Goal: Answer question/provide support: Share knowledge or assist other users

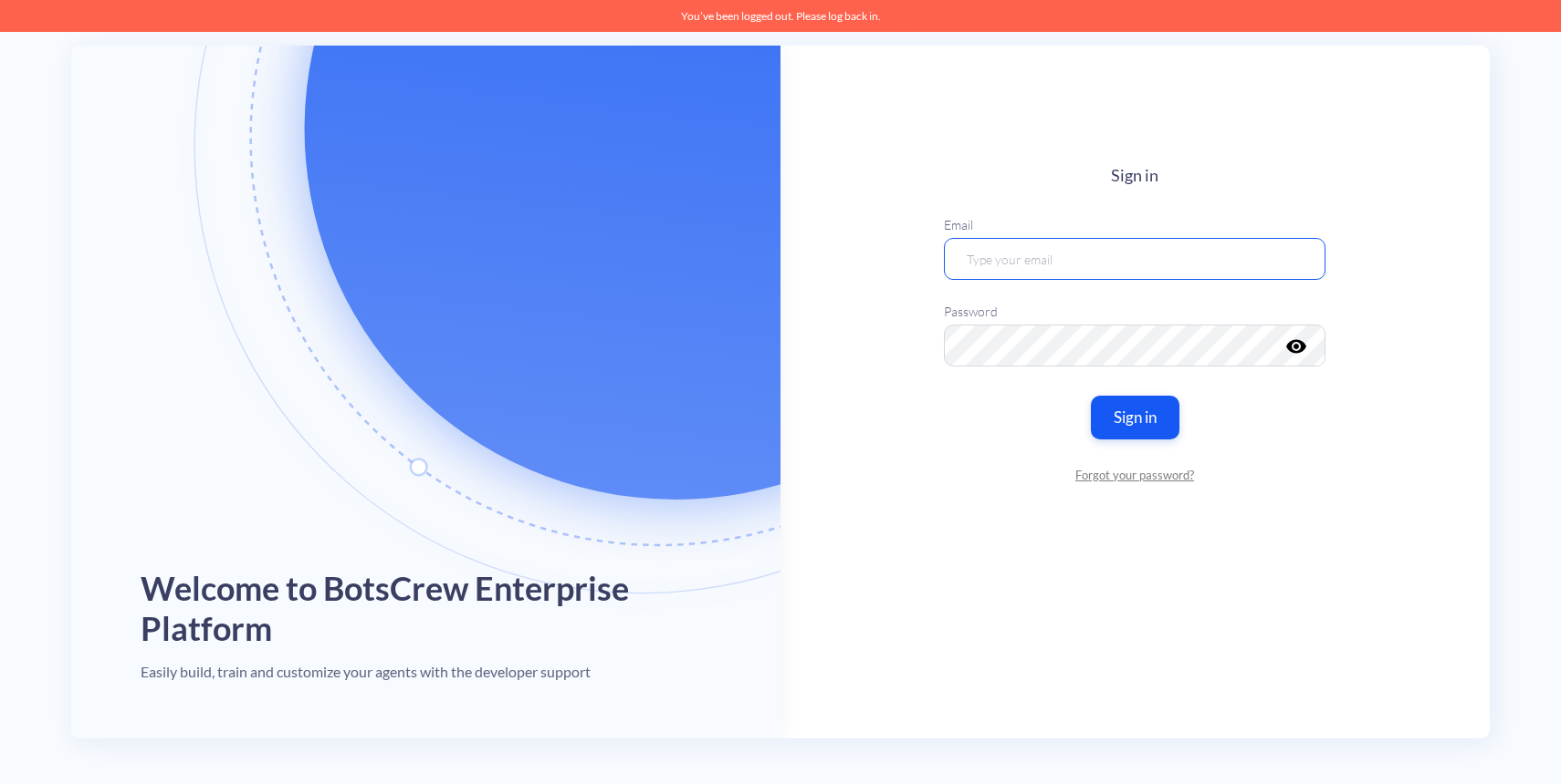
type input "[EMAIL_ADDRESS][DOMAIN_NAME]"
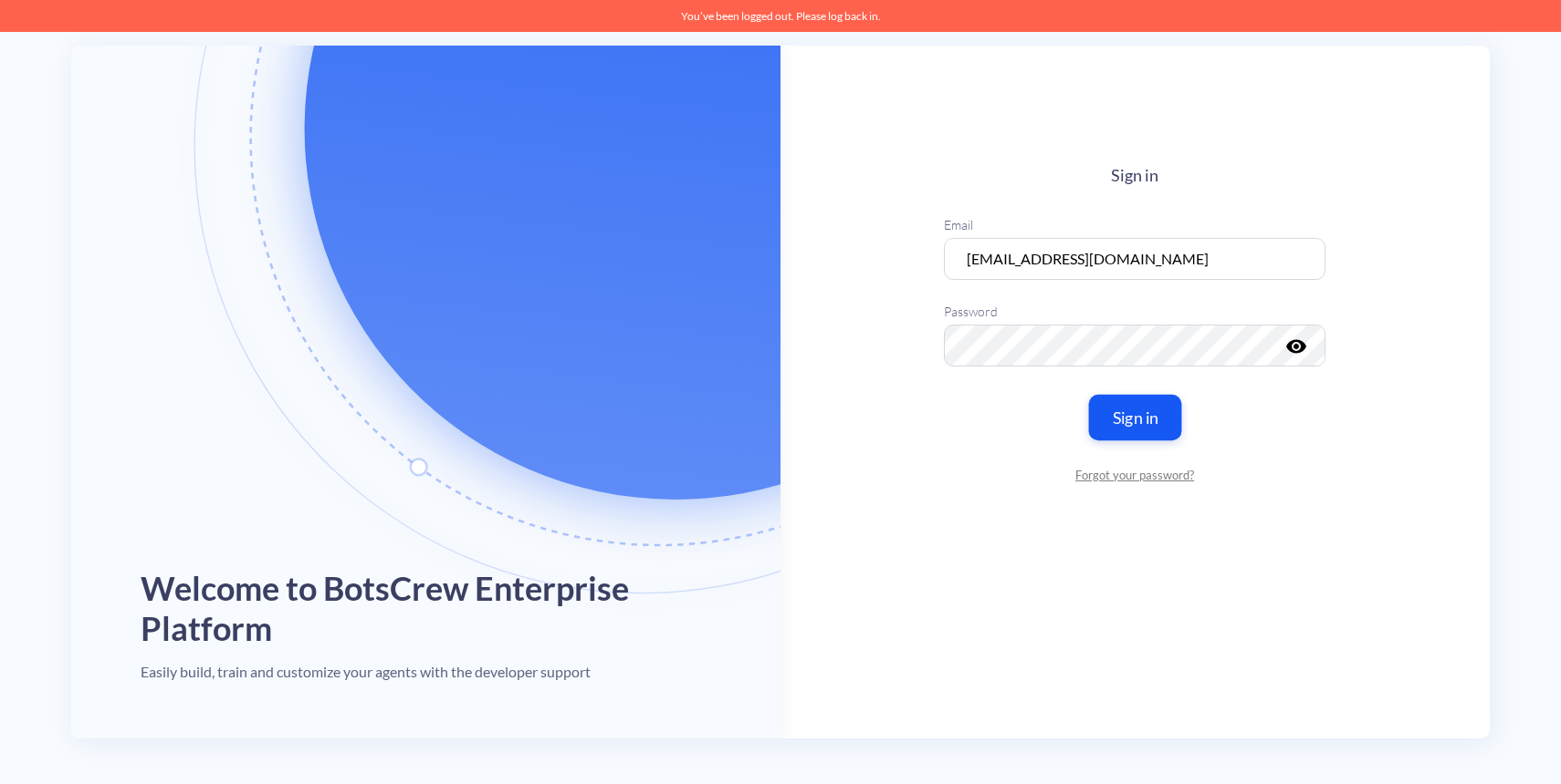
click at [1134, 430] on button "Sign in" at bounding box center [1136, 416] width 93 height 46
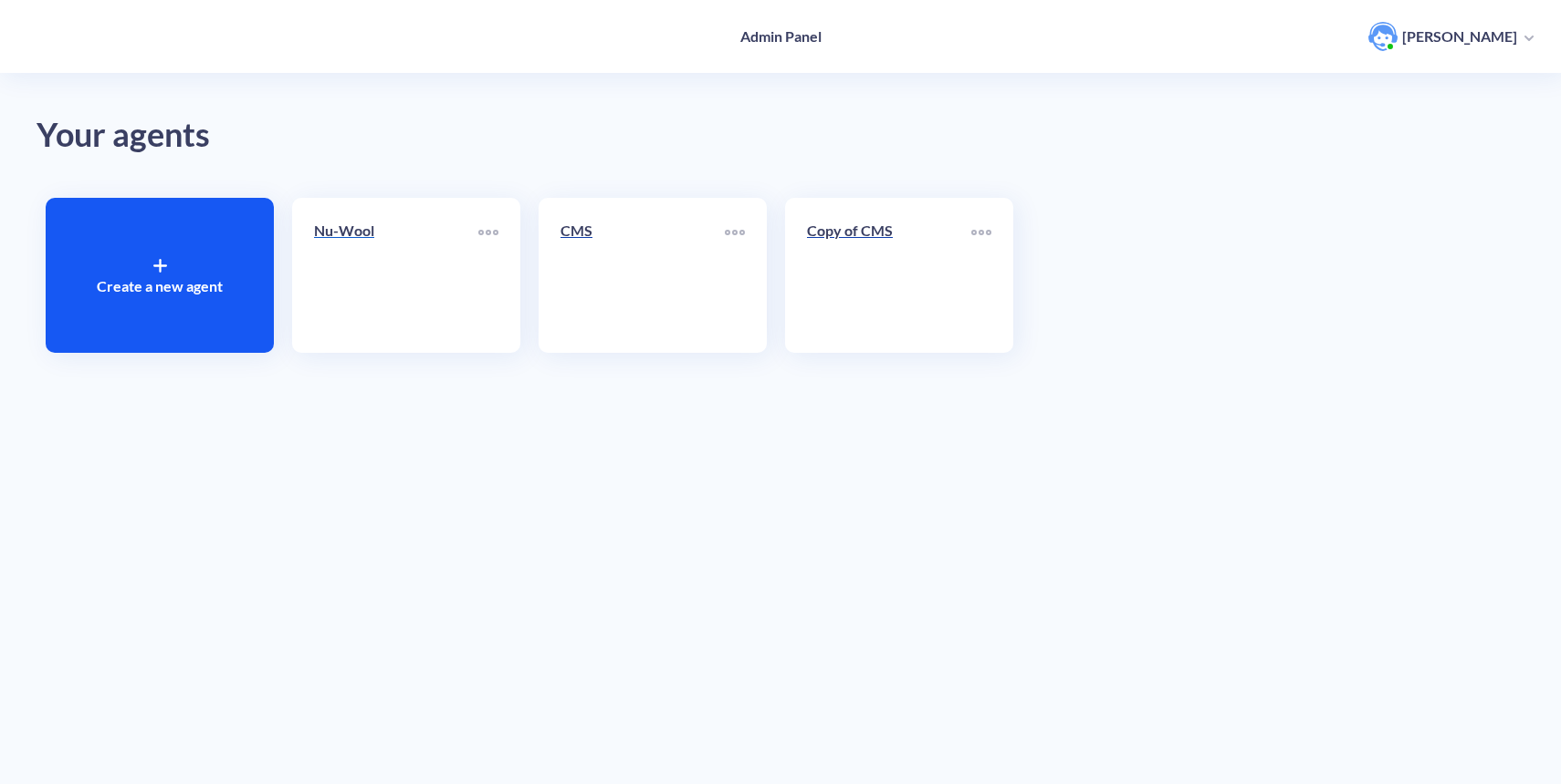
click at [395, 307] on link "Nu-Wool" at bounding box center [396, 275] width 164 height 111
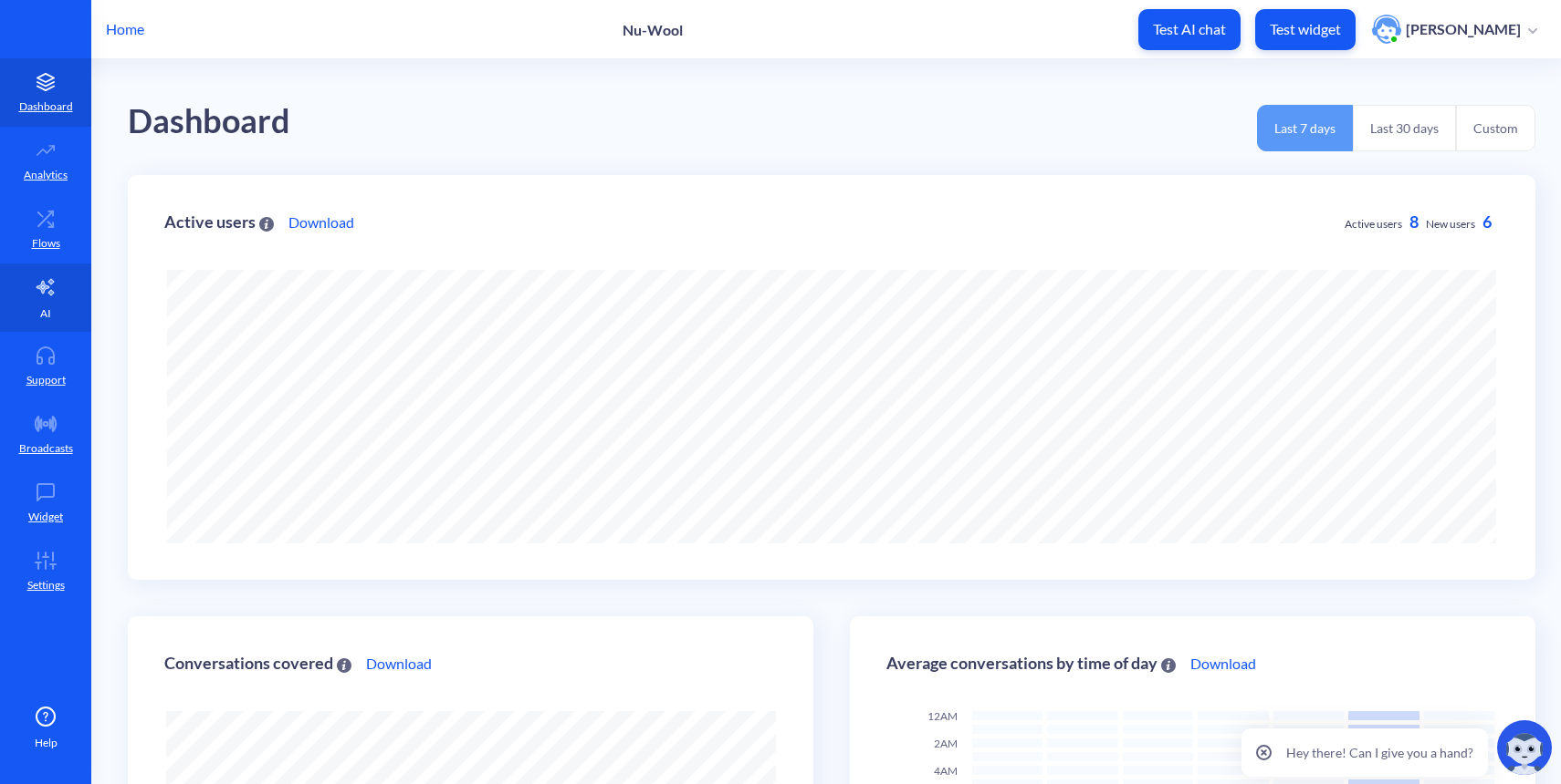
scroll to position [784, 1561]
click at [51, 386] on p "Support" at bounding box center [46, 380] width 39 height 17
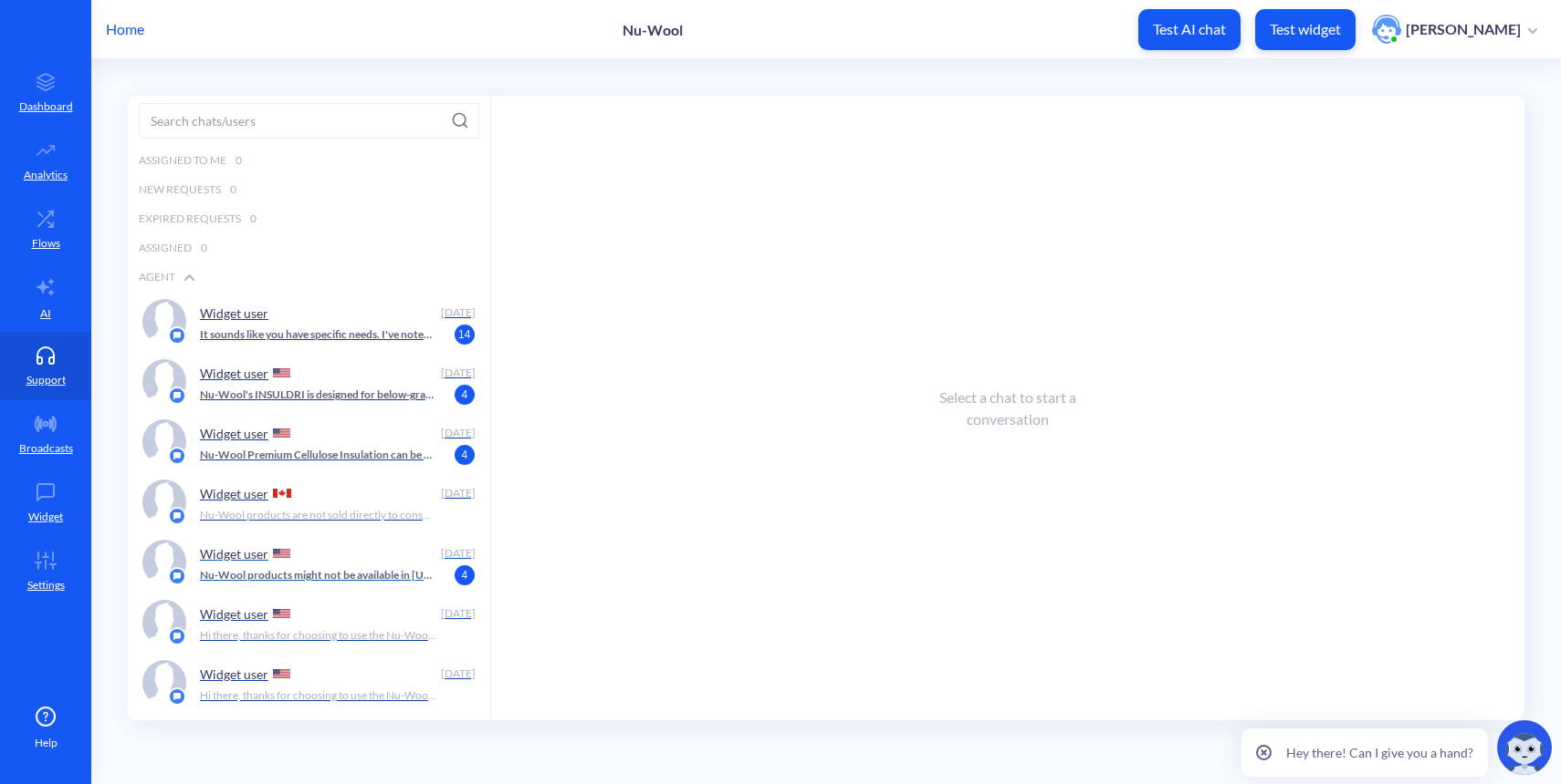
click at [334, 588] on div "Widget user [DATE] Nu-Wool products might not be available in [US_STATE] due to…" at bounding box center [309, 563] width 362 height 60
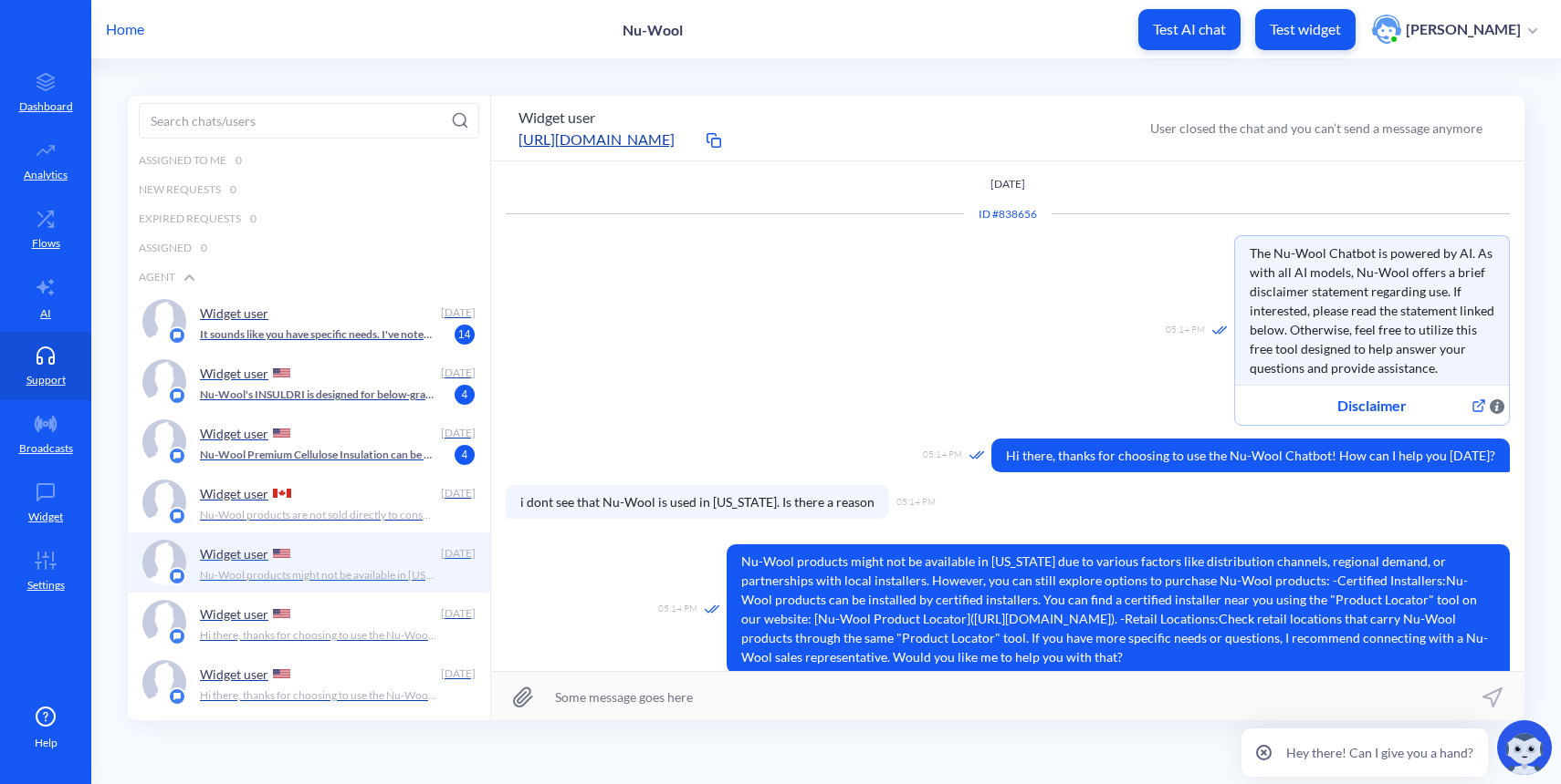
scroll to position [1, 0]
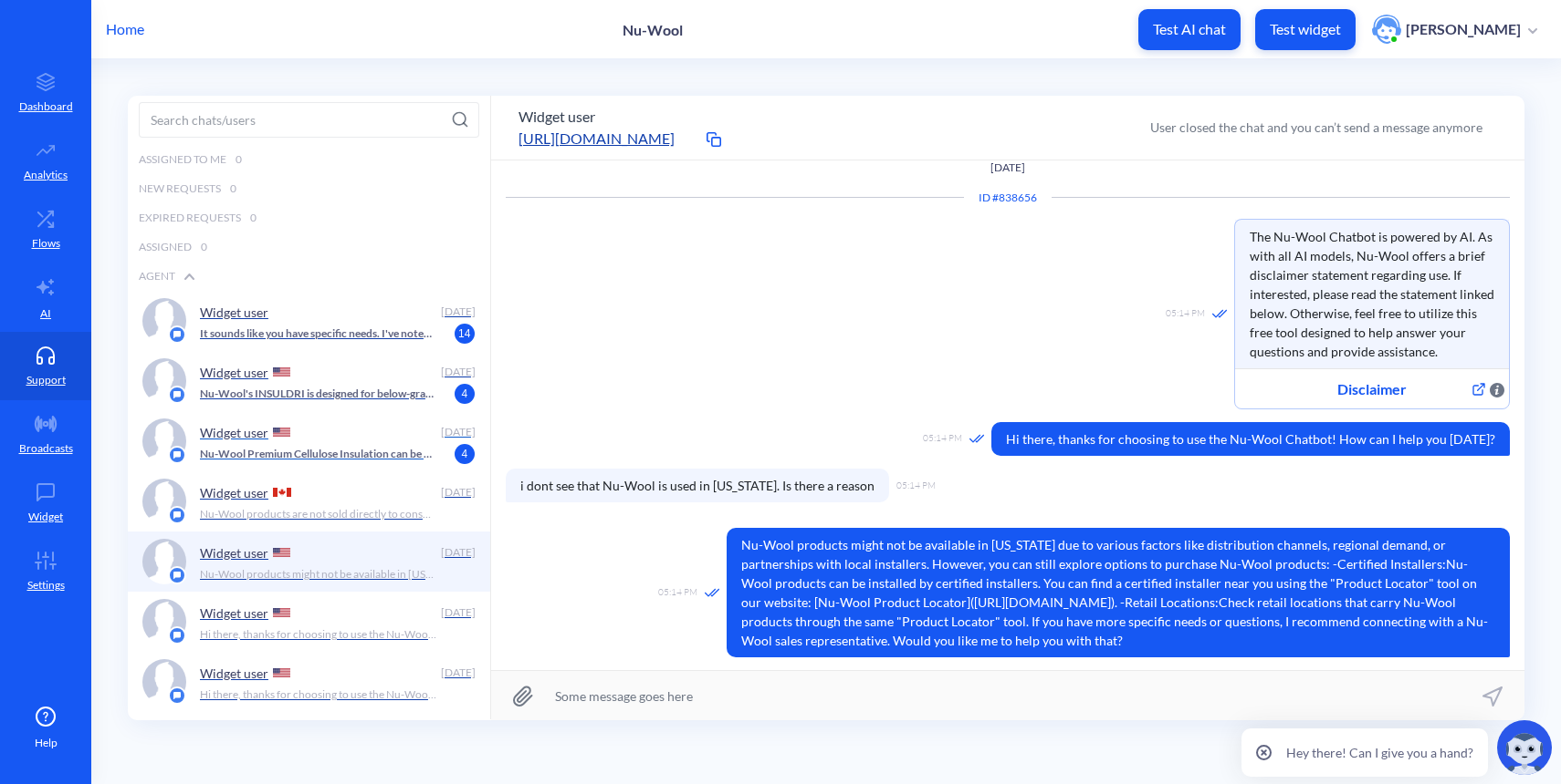
click at [330, 434] on div "Widget user" at bounding box center [316, 432] width 234 height 27
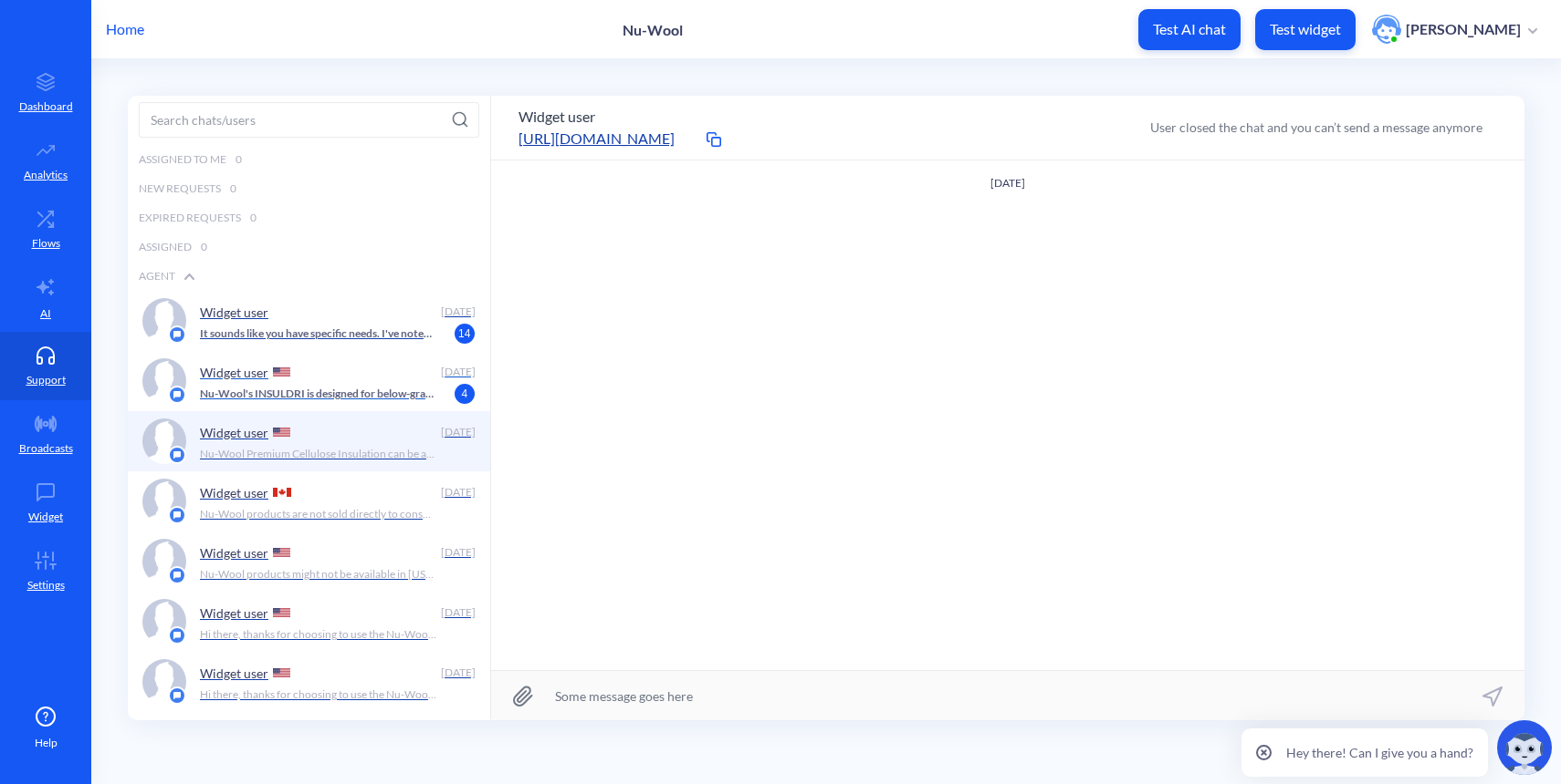
click at [363, 375] on div "Widget user" at bounding box center [316, 373] width 234 height 27
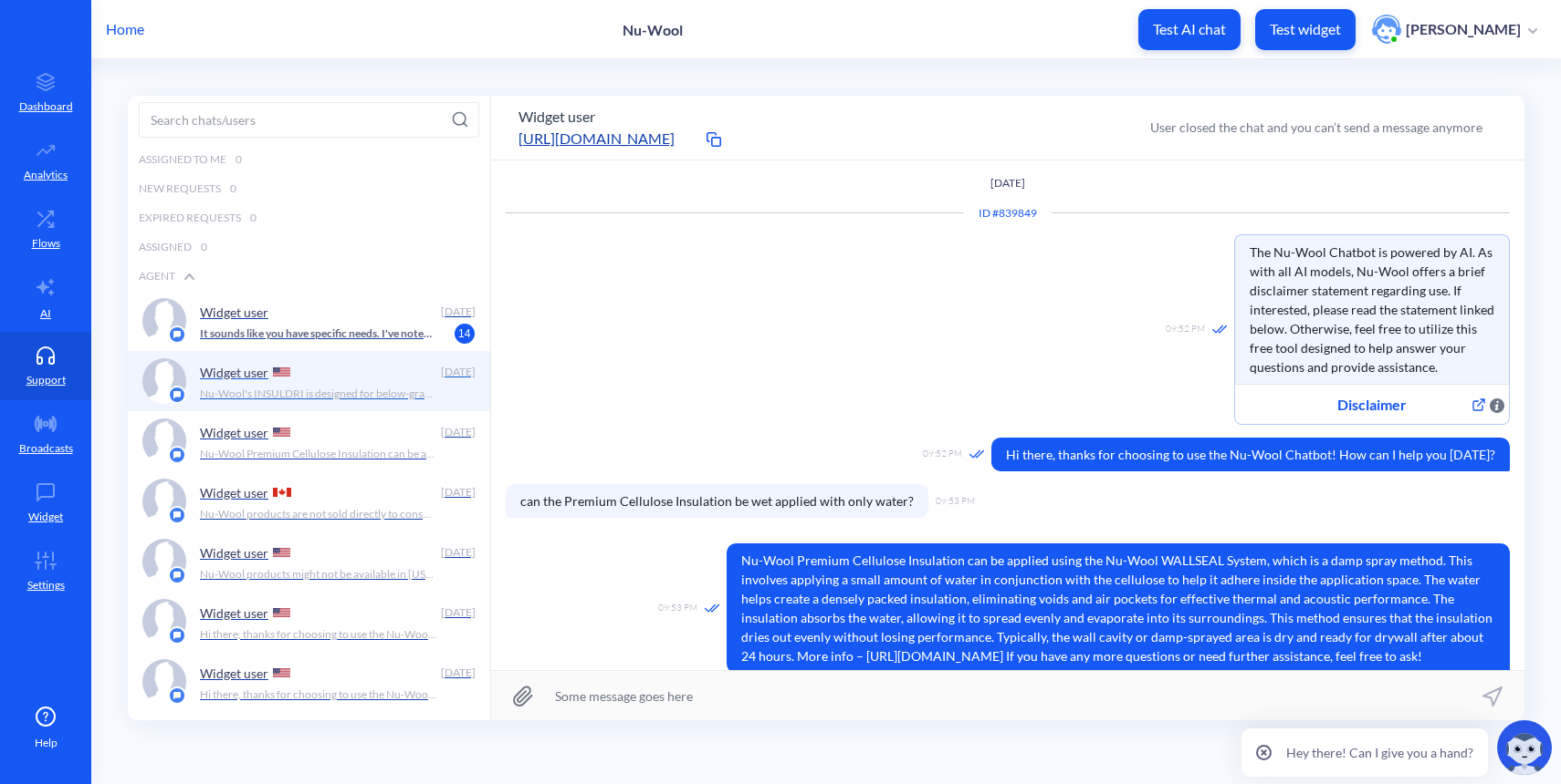
scroll to position [203, 0]
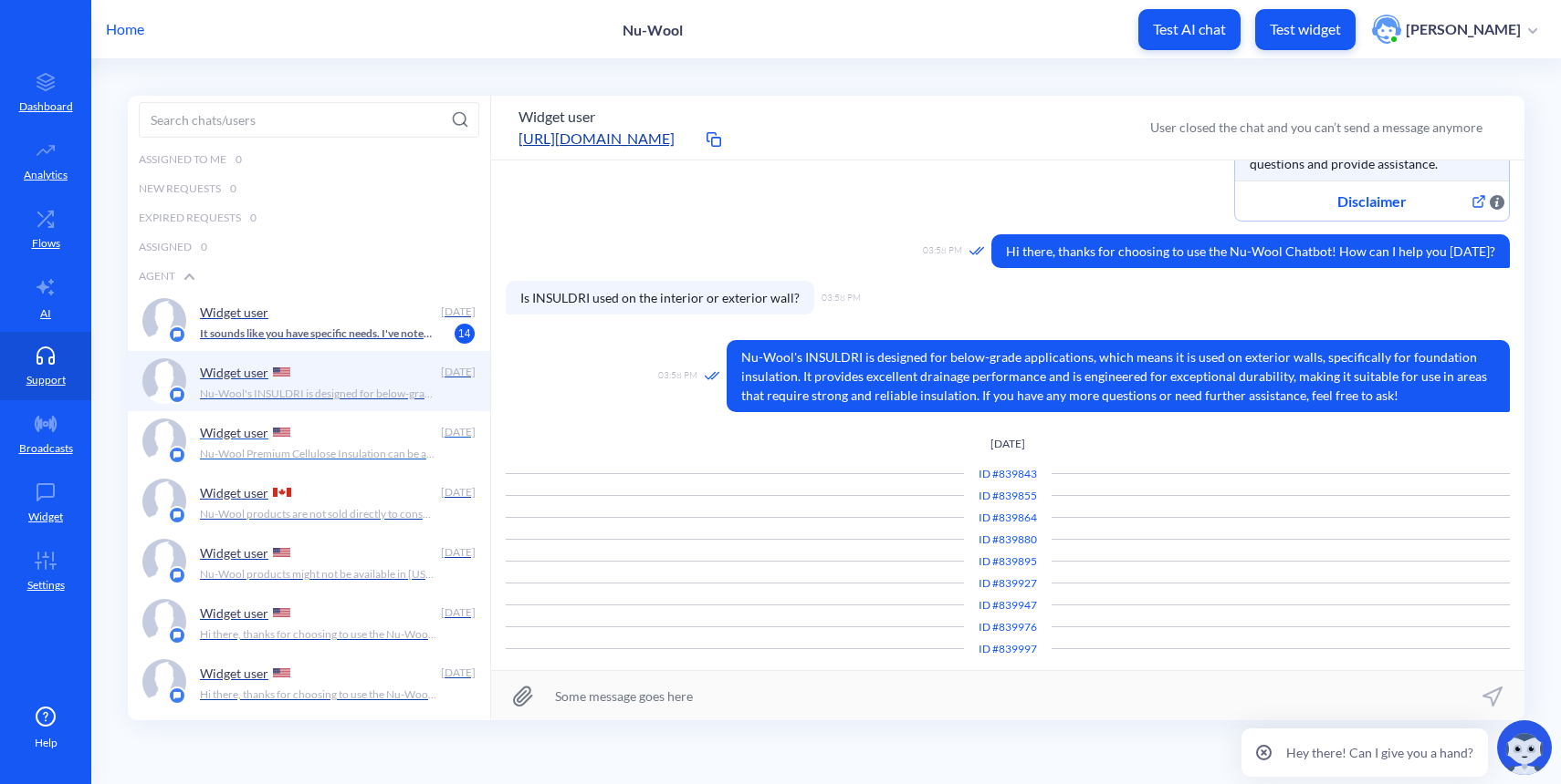
click at [373, 447] on p "Nu-Wool Premium Cellulose Insulation can be applied using the Nu-Wool WALLSEAL …" at bounding box center [318, 454] width 237 height 17
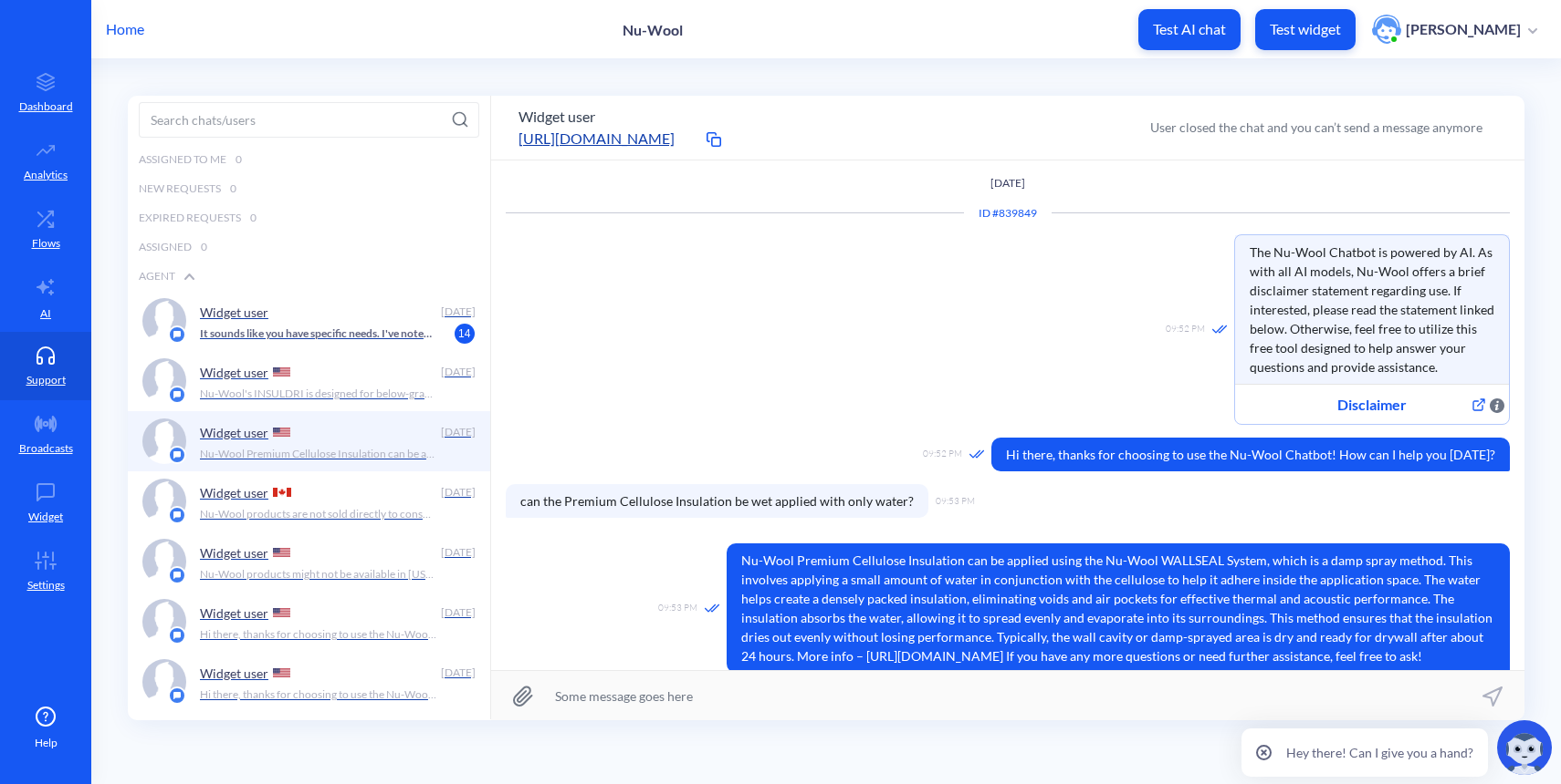
scroll to position [35, 0]
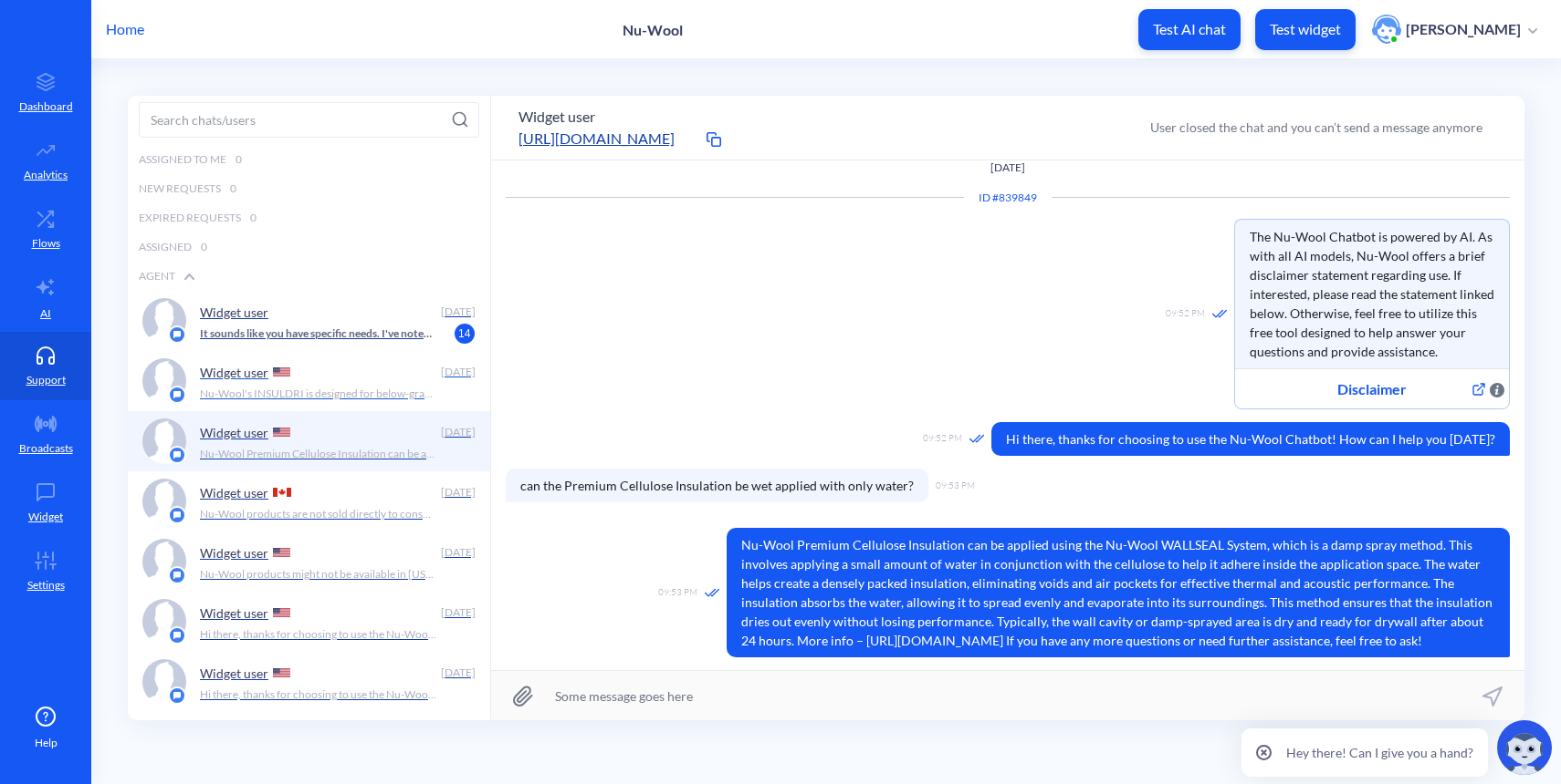
click at [342, 392] on p "Nu-Wool's INSULDRI is designed for below-grade applications, which means it is …" at bounding box center [318, 394] width 237 height 17
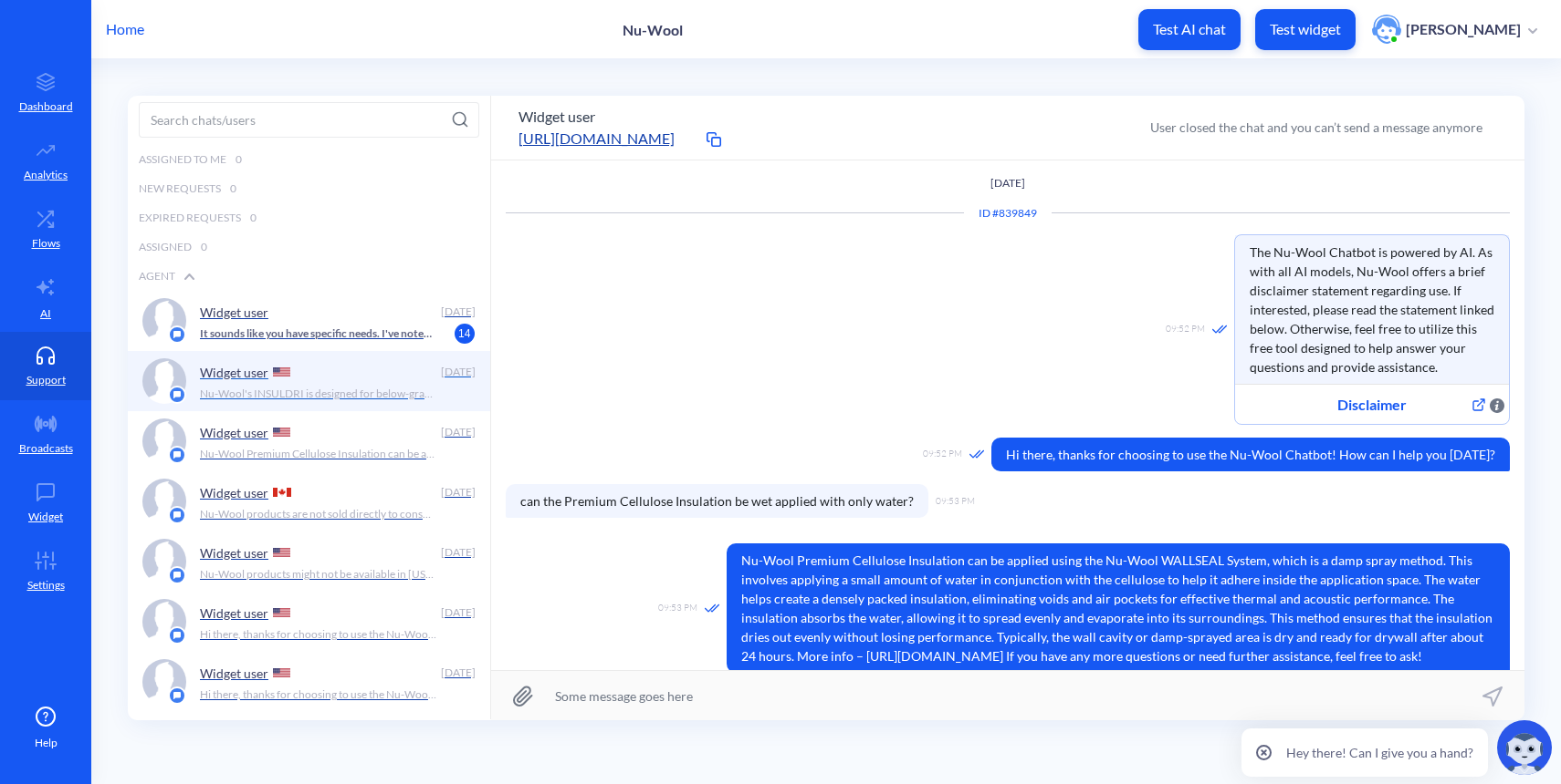
scroll to position [203, 0]
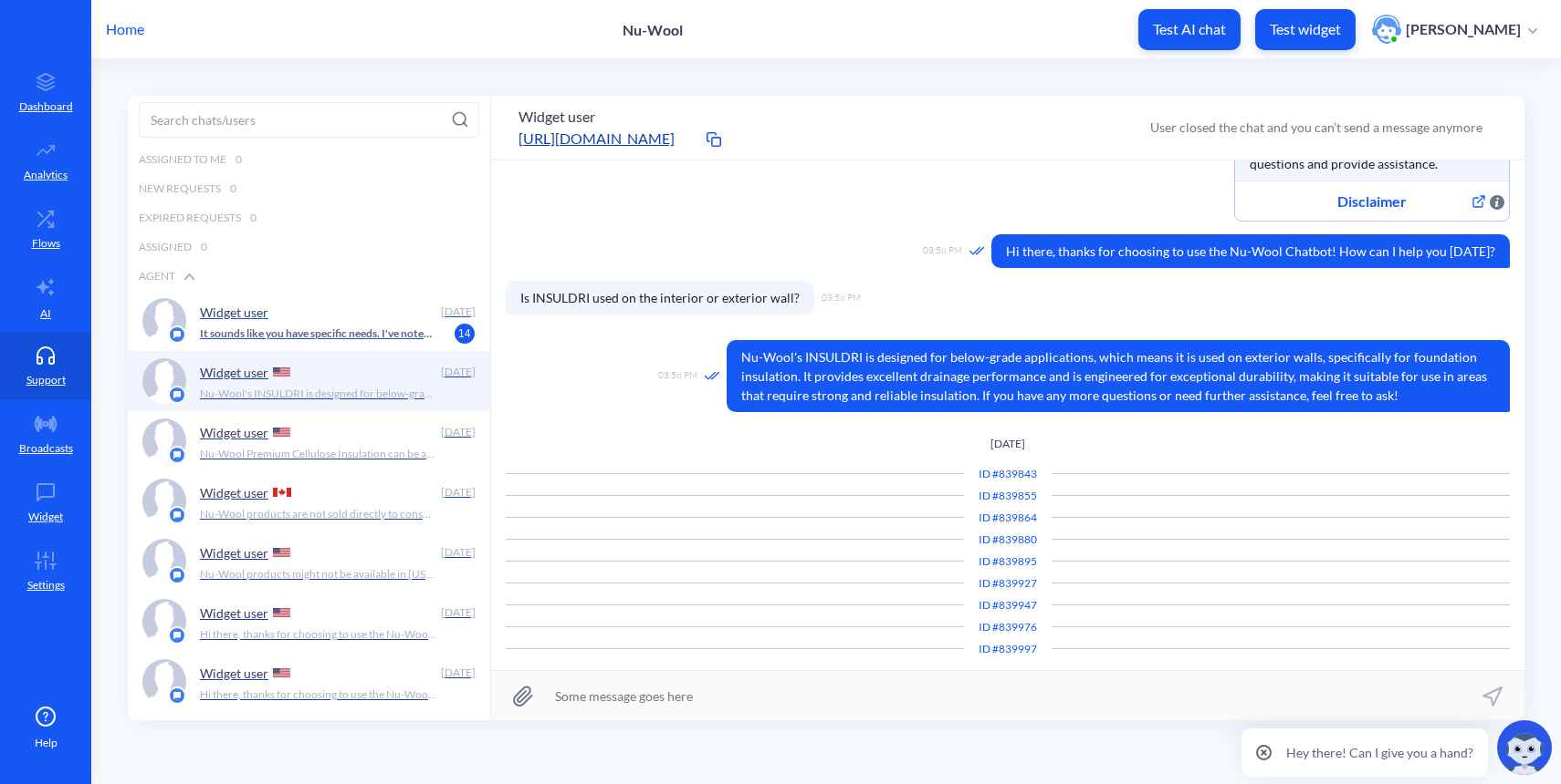
click at [337, 340] on p "It sounds like you have specific needs. I've noted your interest in contacting …" at bounding box center [318, 334] width 237 height 17
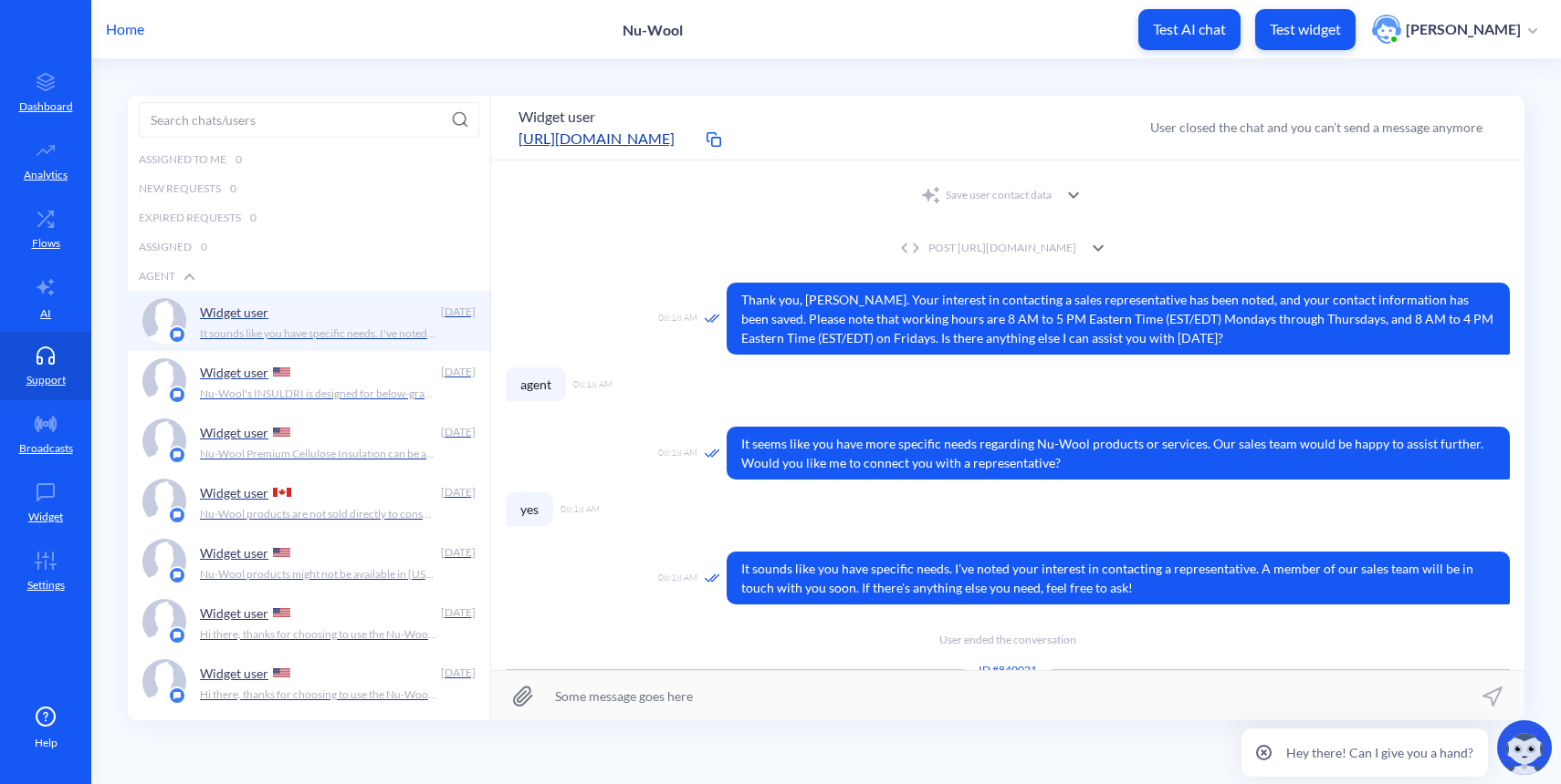
scroll to position [619, 0]
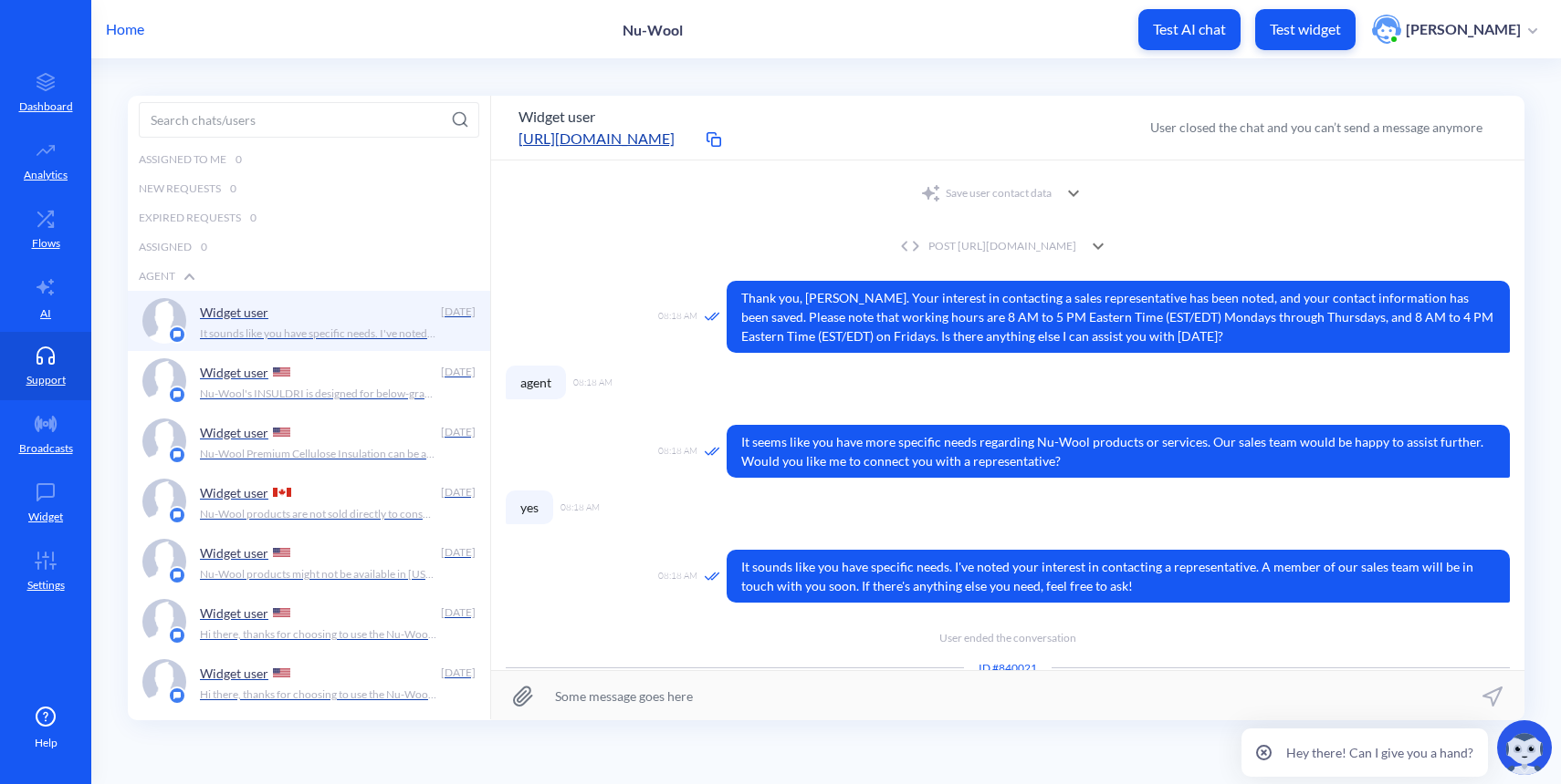
click at [993, 616] on div "User ended the conversation" at bounding box center [1008, 631] width 1004 height 31
click at [293, 507] on p "Nu-Wool products are not sold directly to consumers, but you can purchase them …" at bounding box center [318, 514] width 237 height 17
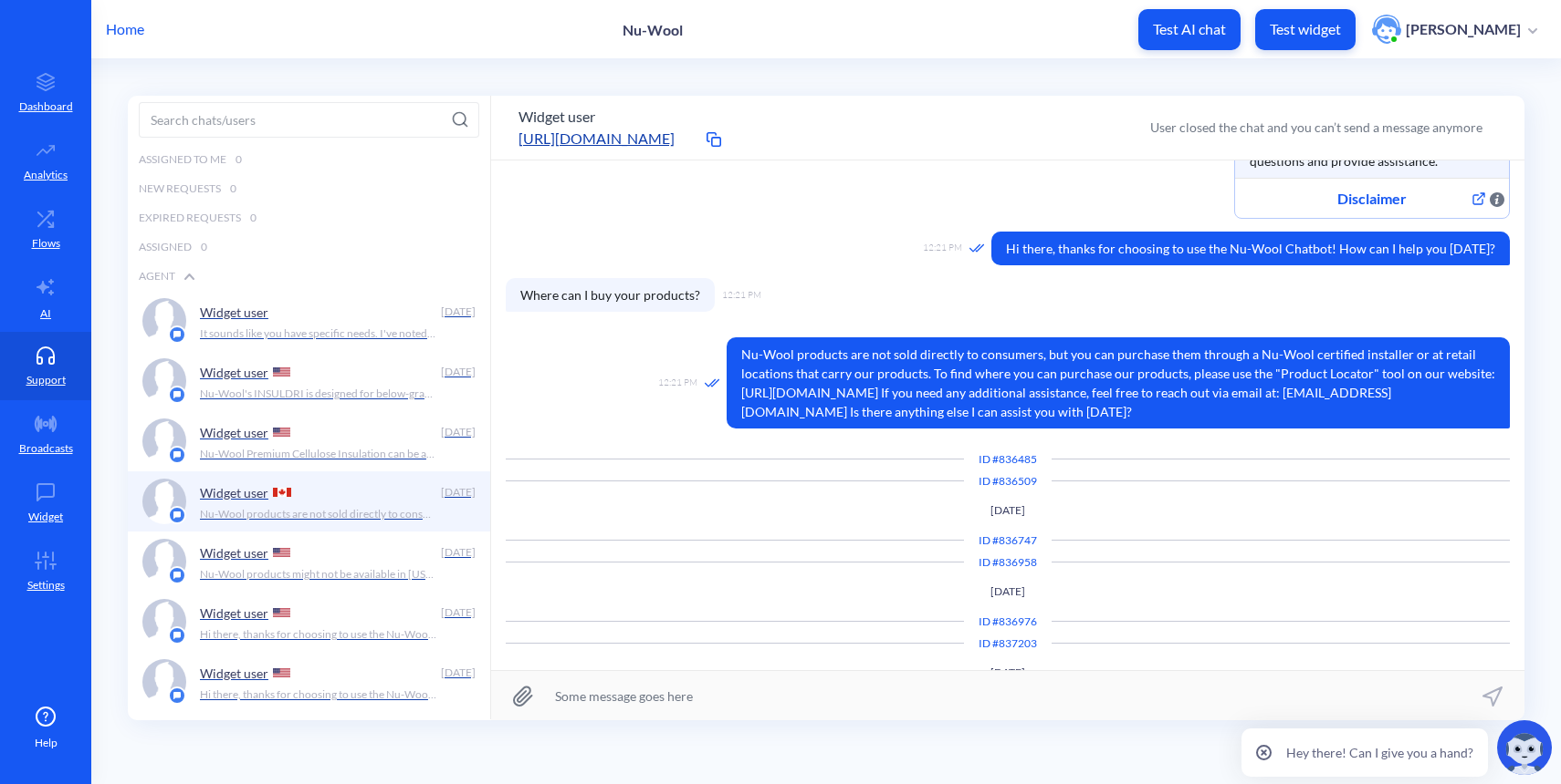
scroll to position [260, 0]
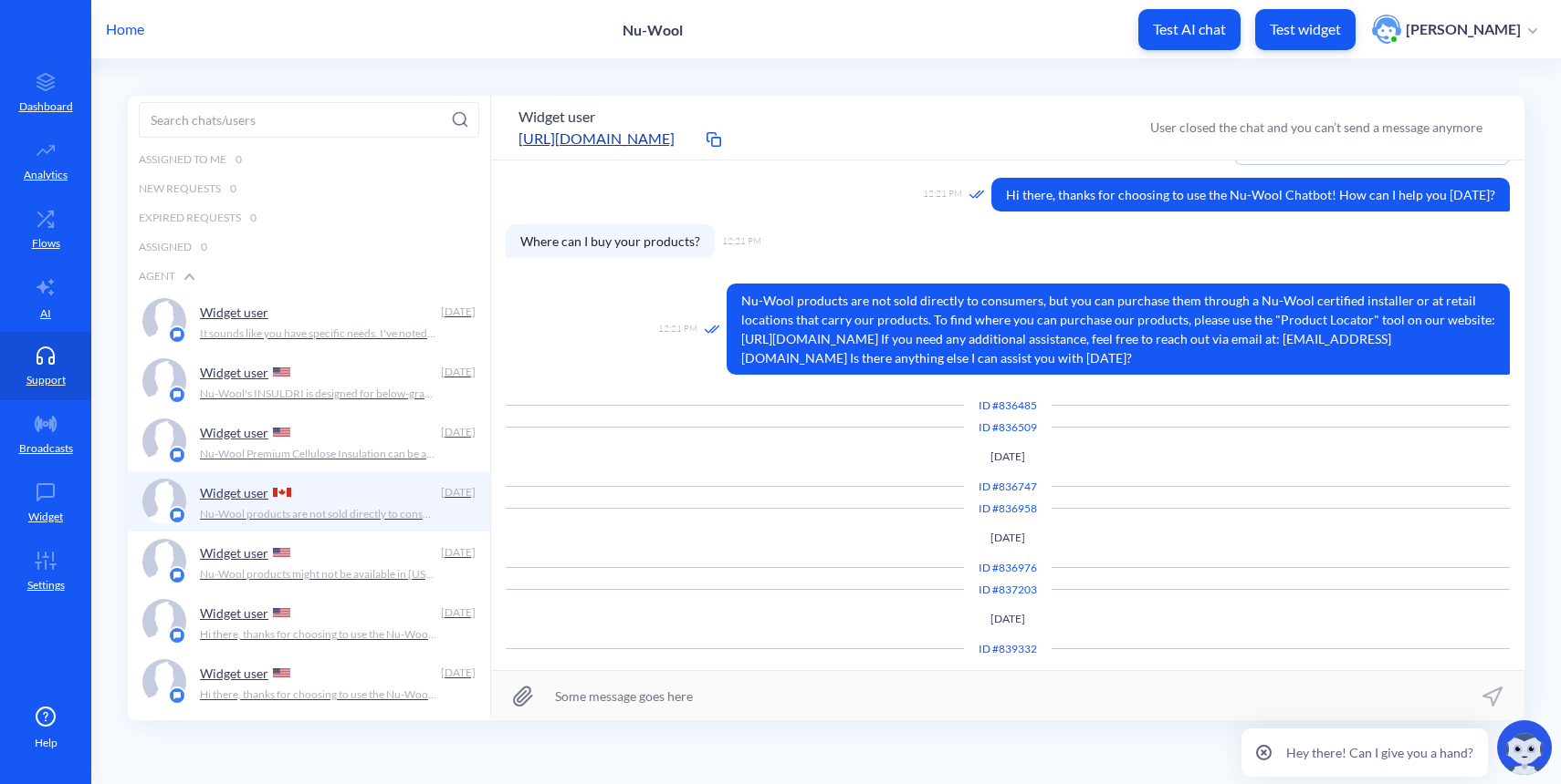
click at [318, 440] on div "Widget user" at bounding box center [316, 432] width 234 height 27
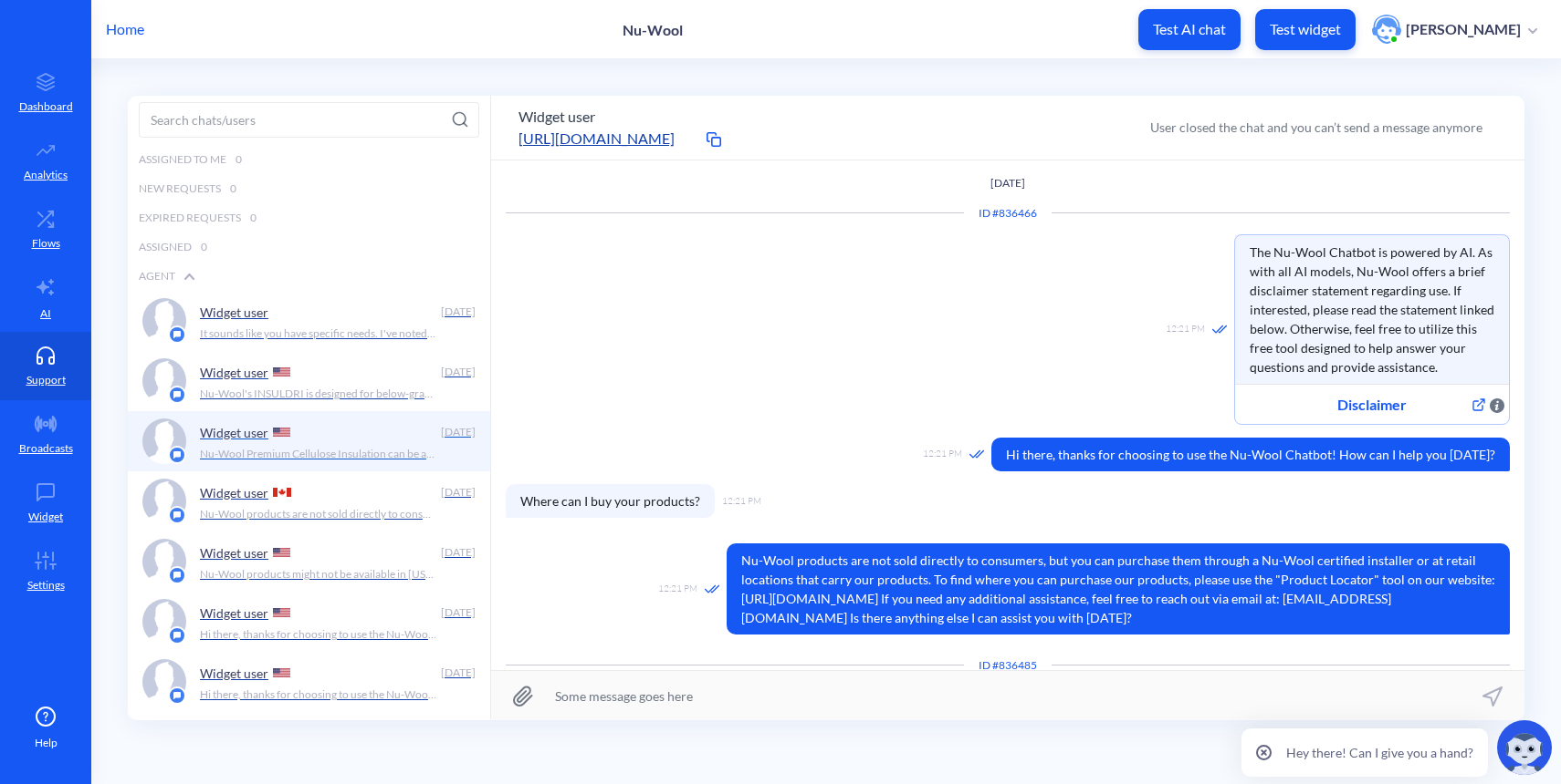
scroll to position [35, 0]
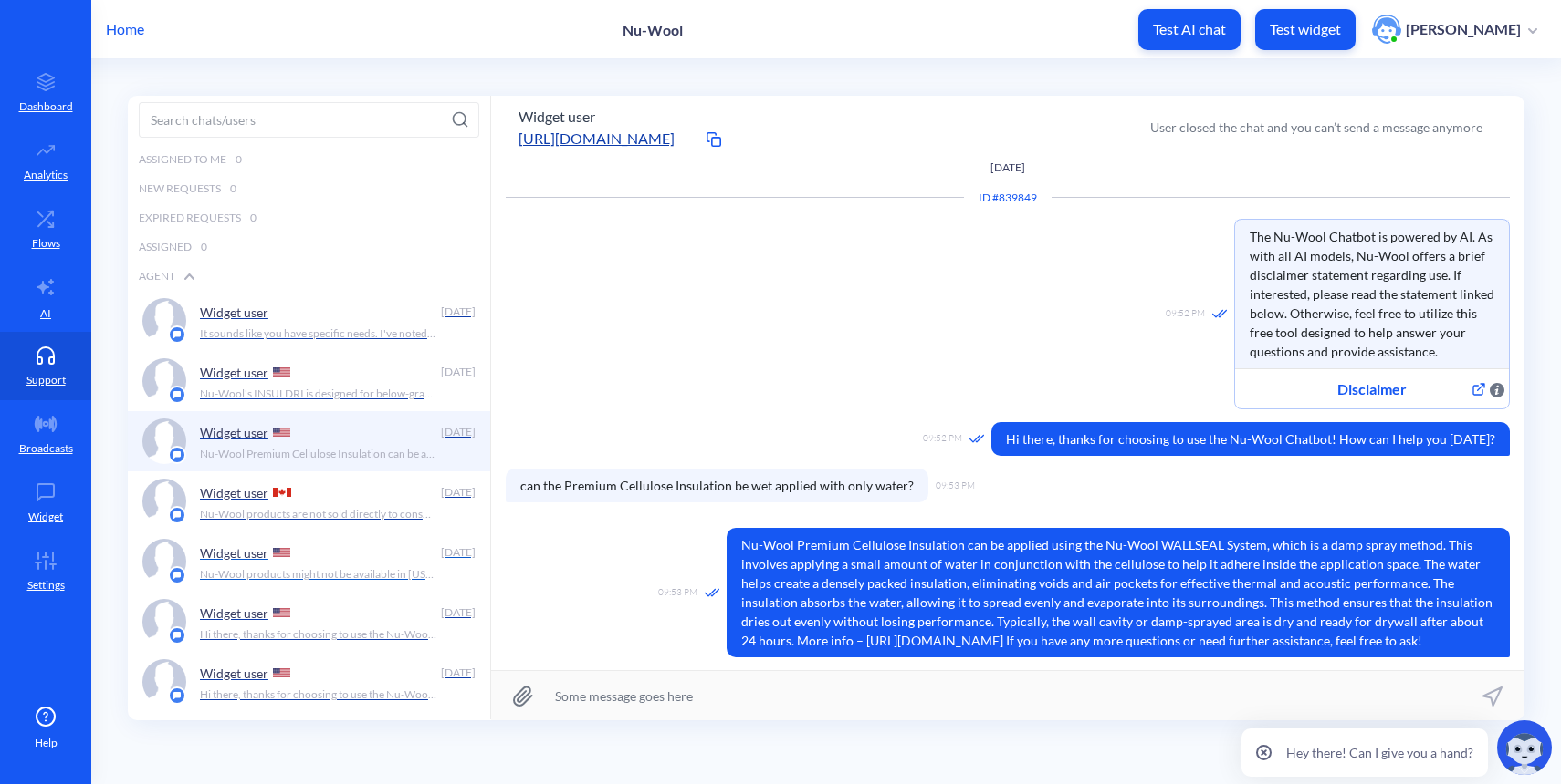
click at [323, 558] on div "Widget user" at bounding box center [316, 552] width 234 height 27
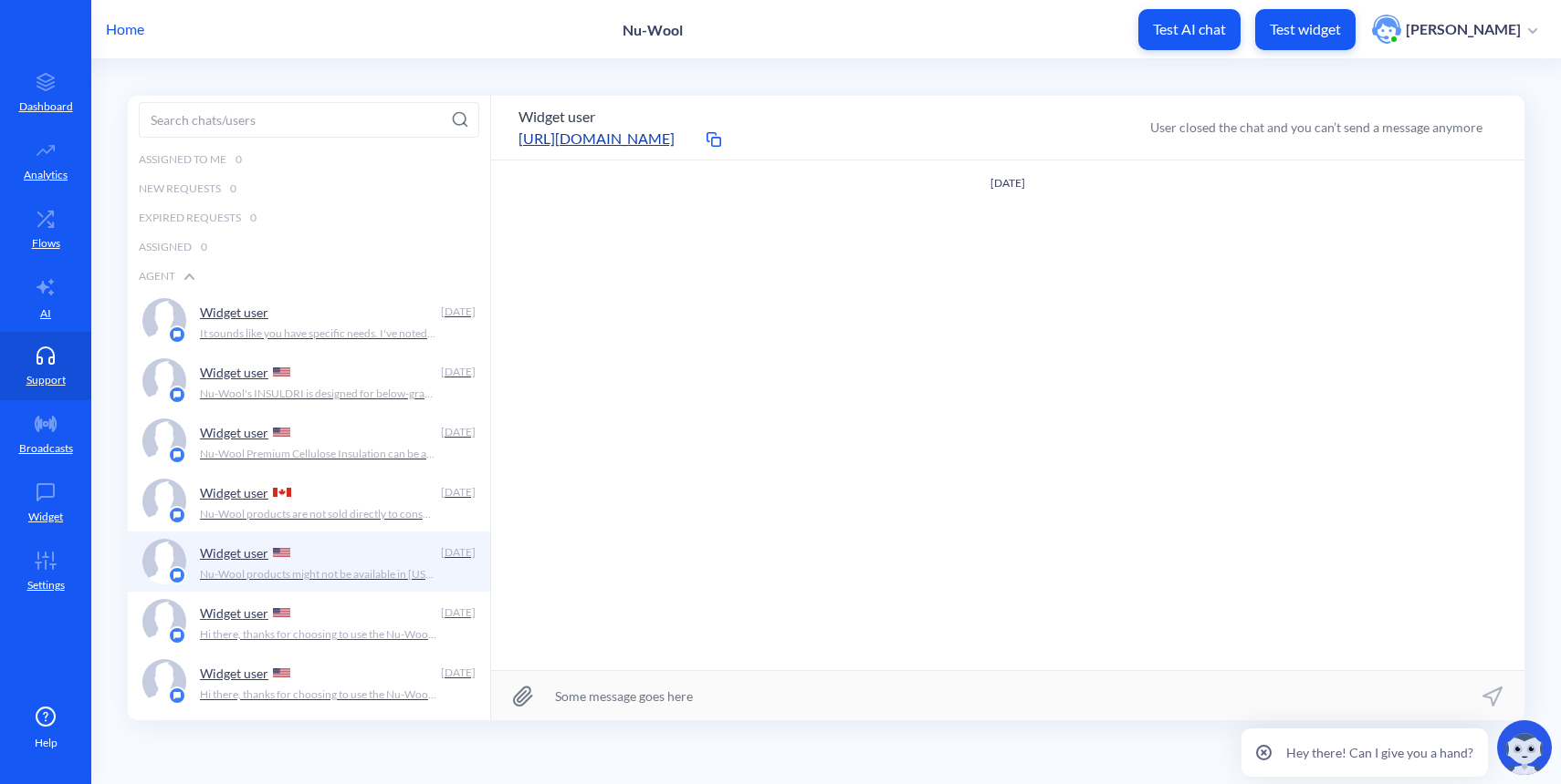
click at [318, 626] on p "Hi there, thanks for choosing to use the Nu-Wool Chatbot! How can I help you [D…" at bounding box center [318, 634] width 237 height 17
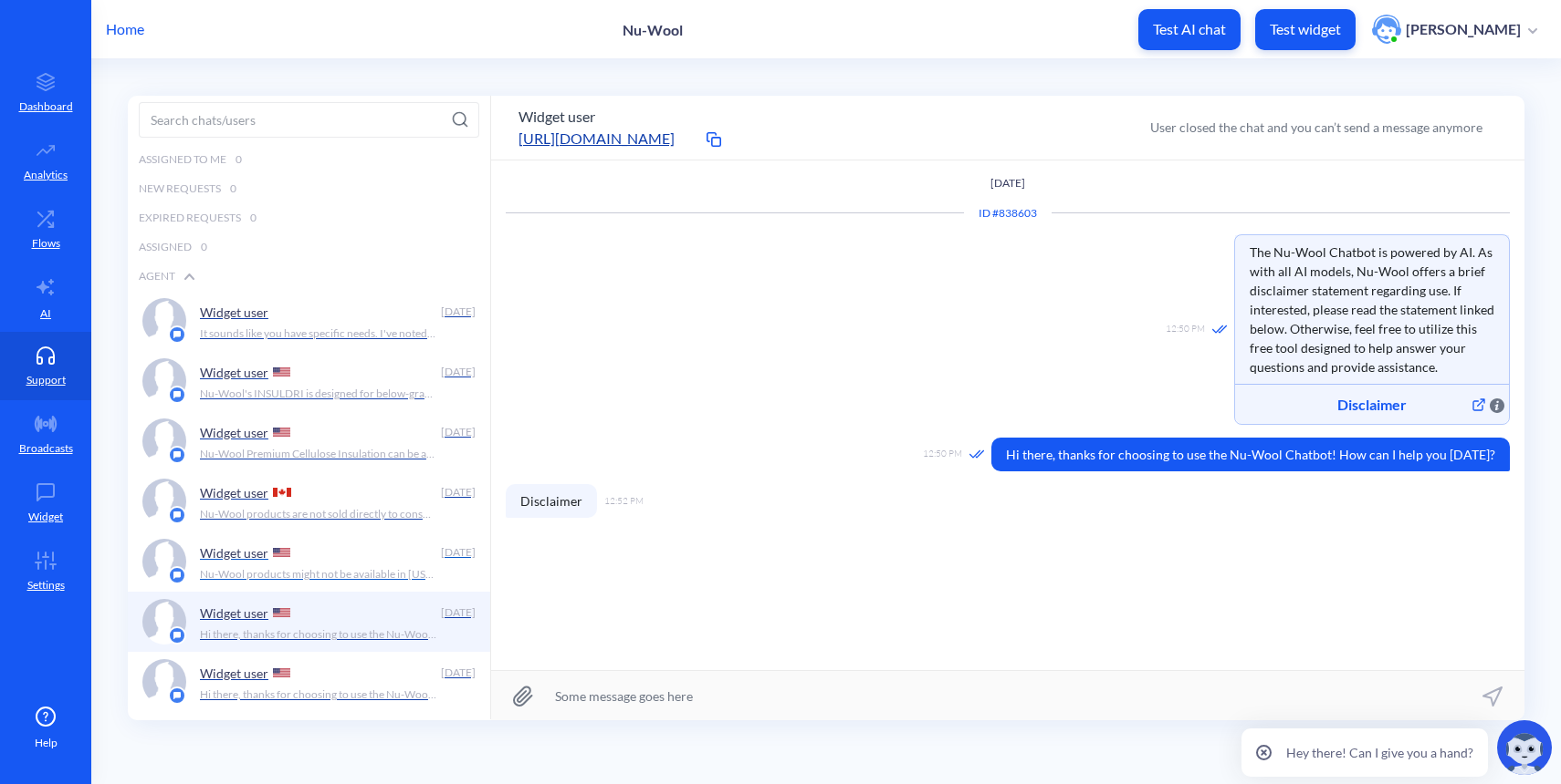
click at [352, 571] on p "Nu-Wool products might not be available in [US_STATE] due to various factors li…" at bounding box center [318, 574] width 237 height 17
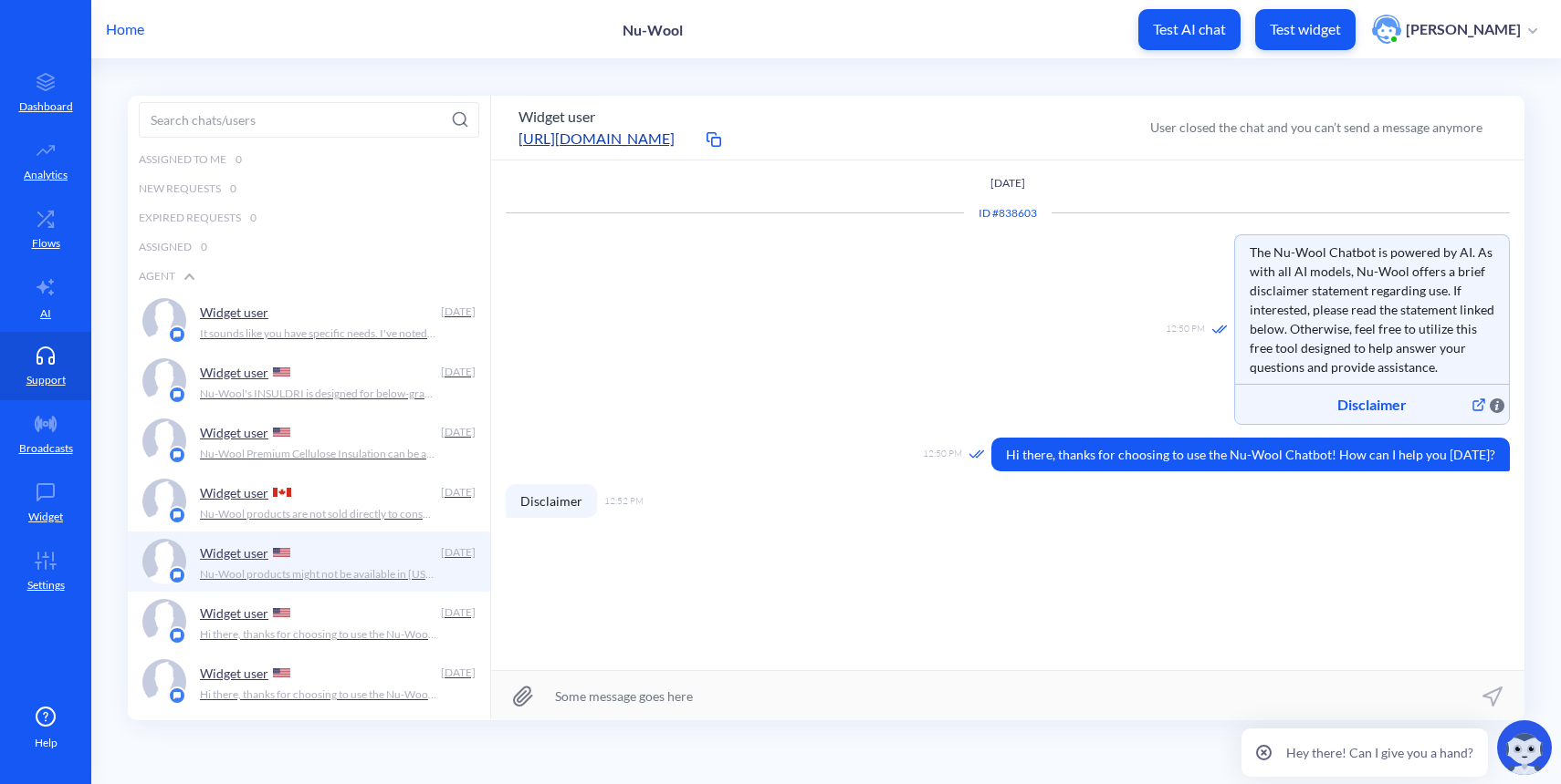
scroll to position [16, 0]
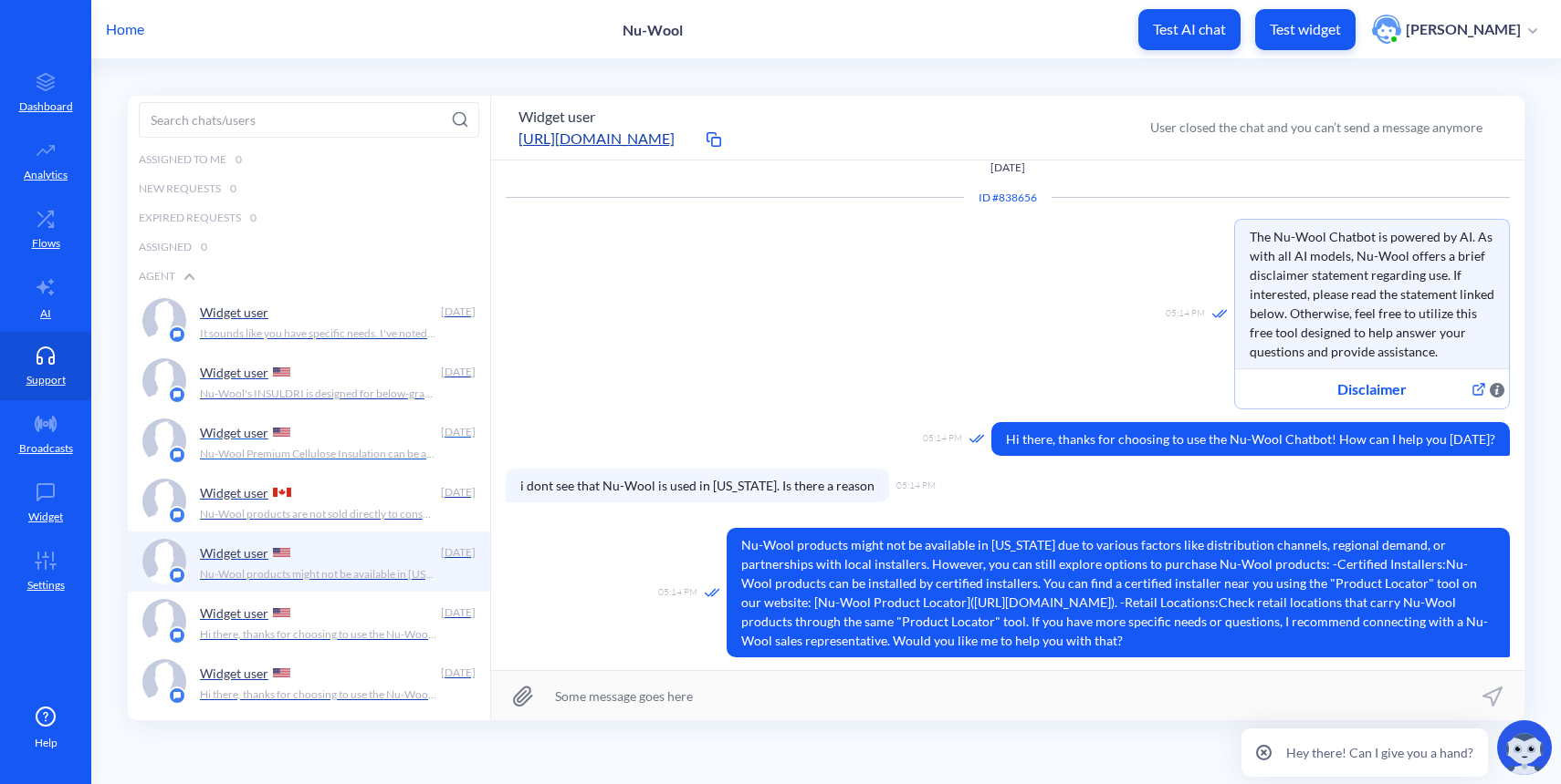
click at [286, 433] on img at bounding box center [281, 432] width 18 height 9
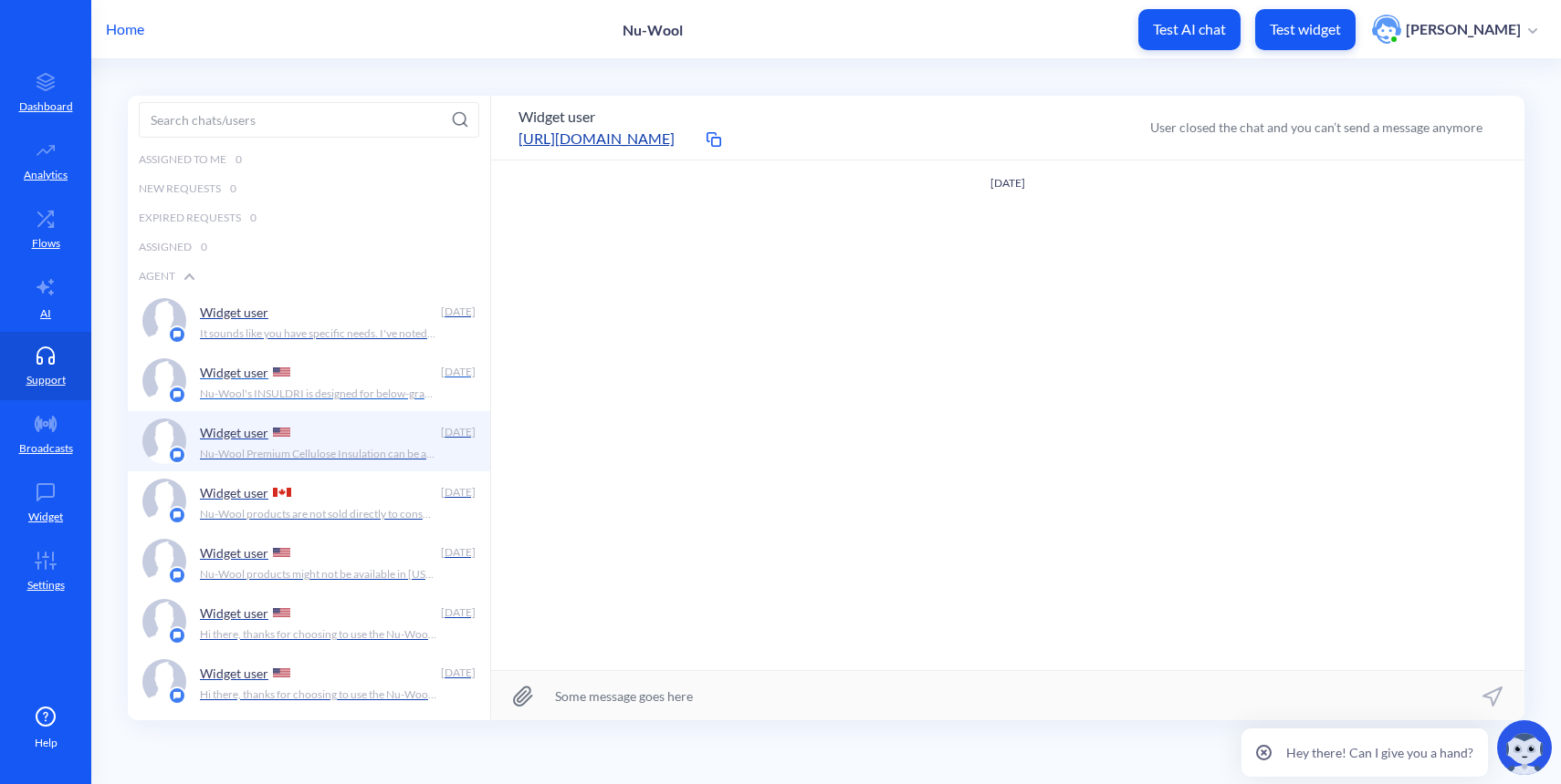
click at [327, 384] on div "Widget user" at bounding box center [316, 373] width 234 height 27
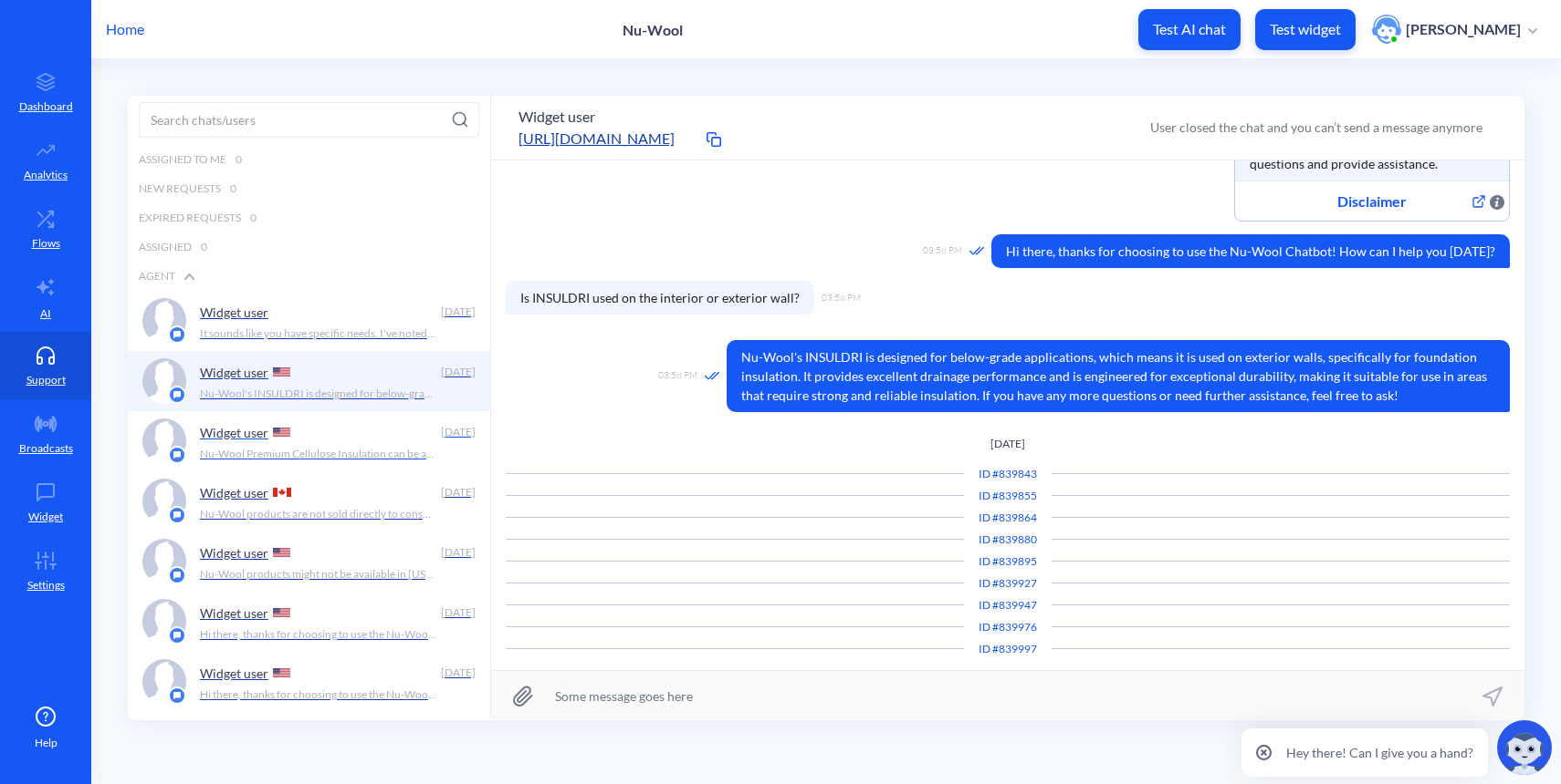
click at [324, 436] on div "Widget user" at bounding box center [316, 432] width 234 height 27
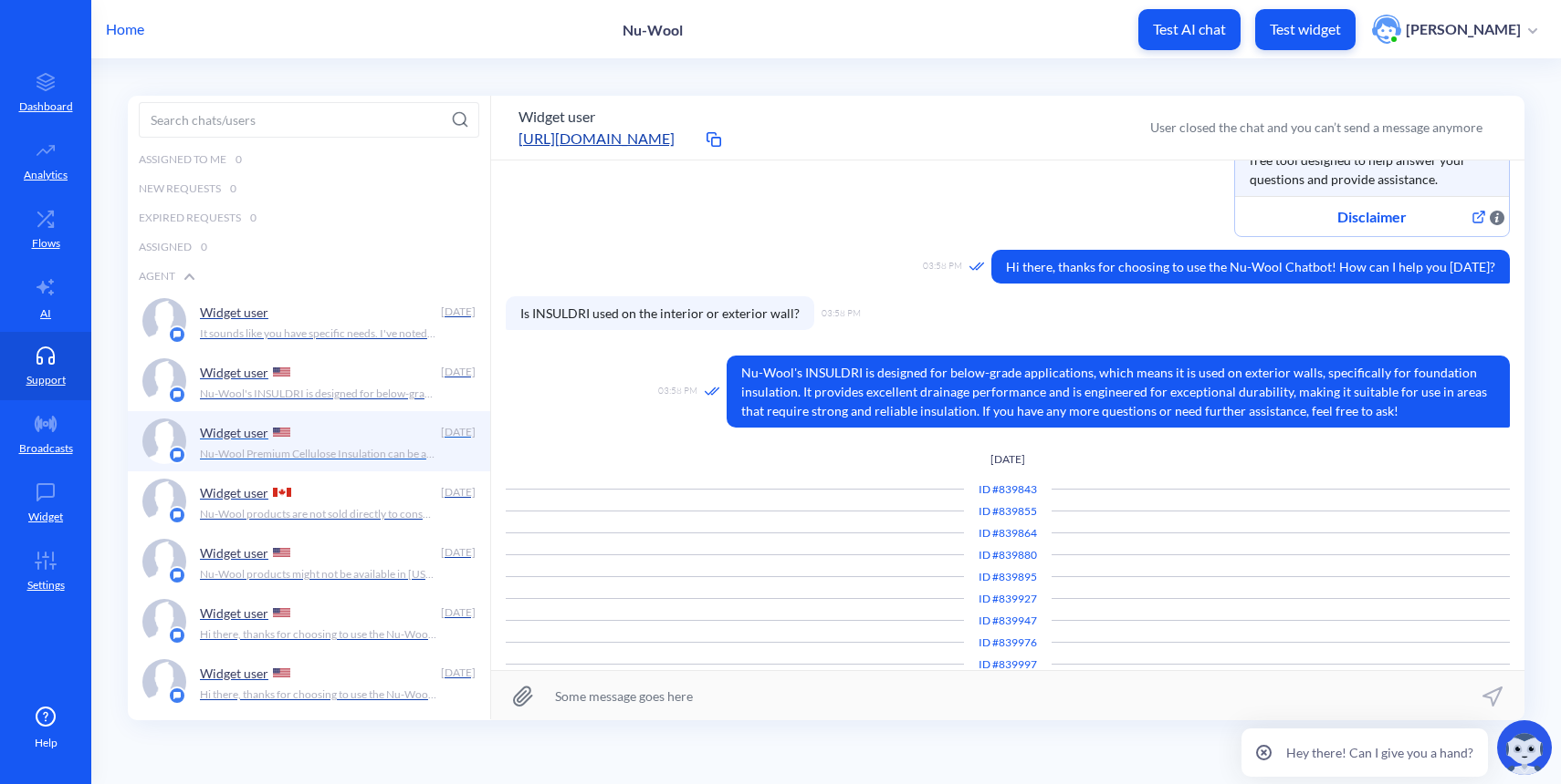
scroll to position [35, 0]
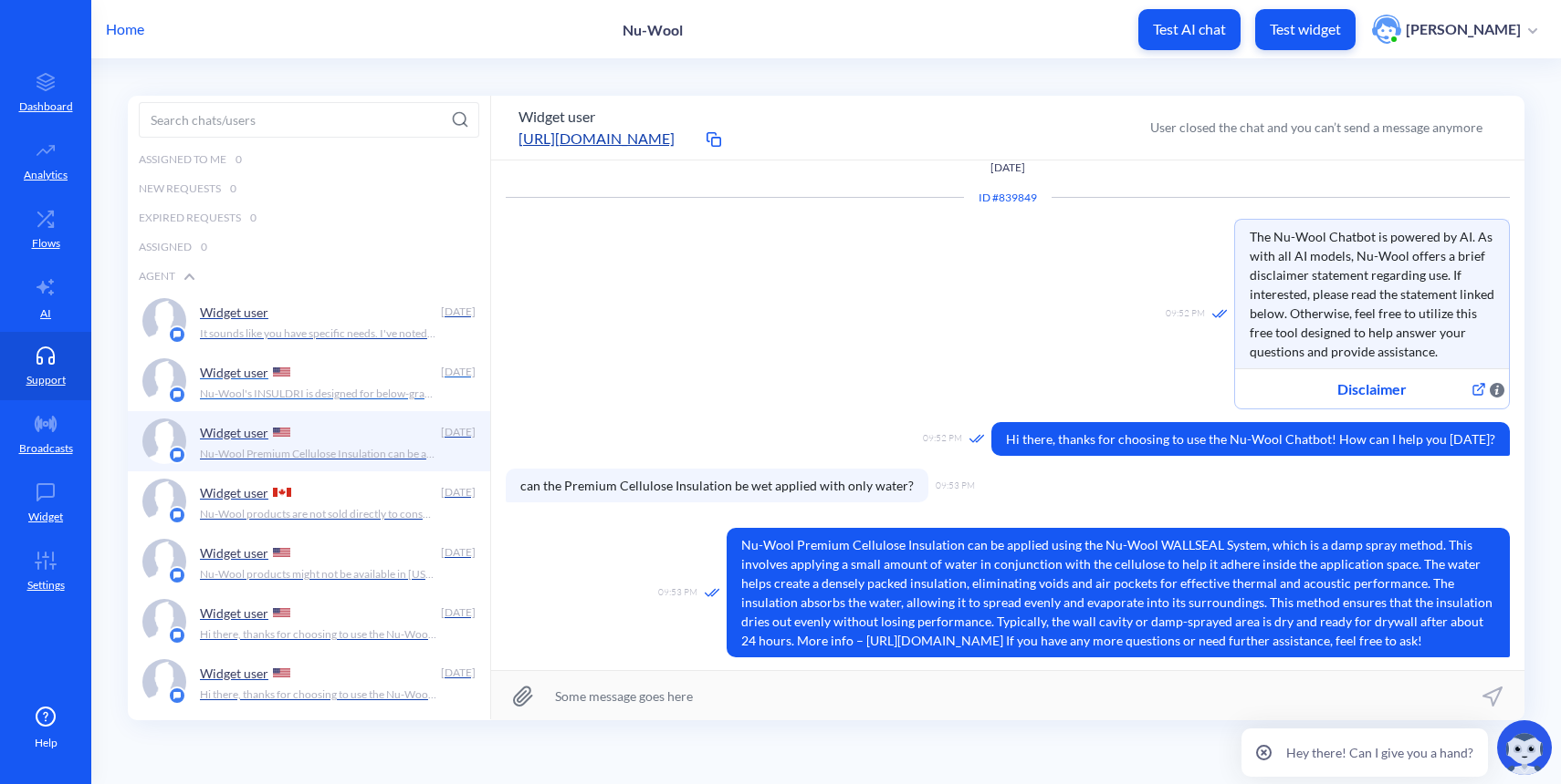
click at [345, 402] on p "Nu-Wool's INSULDRI is designed for below-grade applications, which means it is …" at bounding box center [318, 394] width 237 height 17
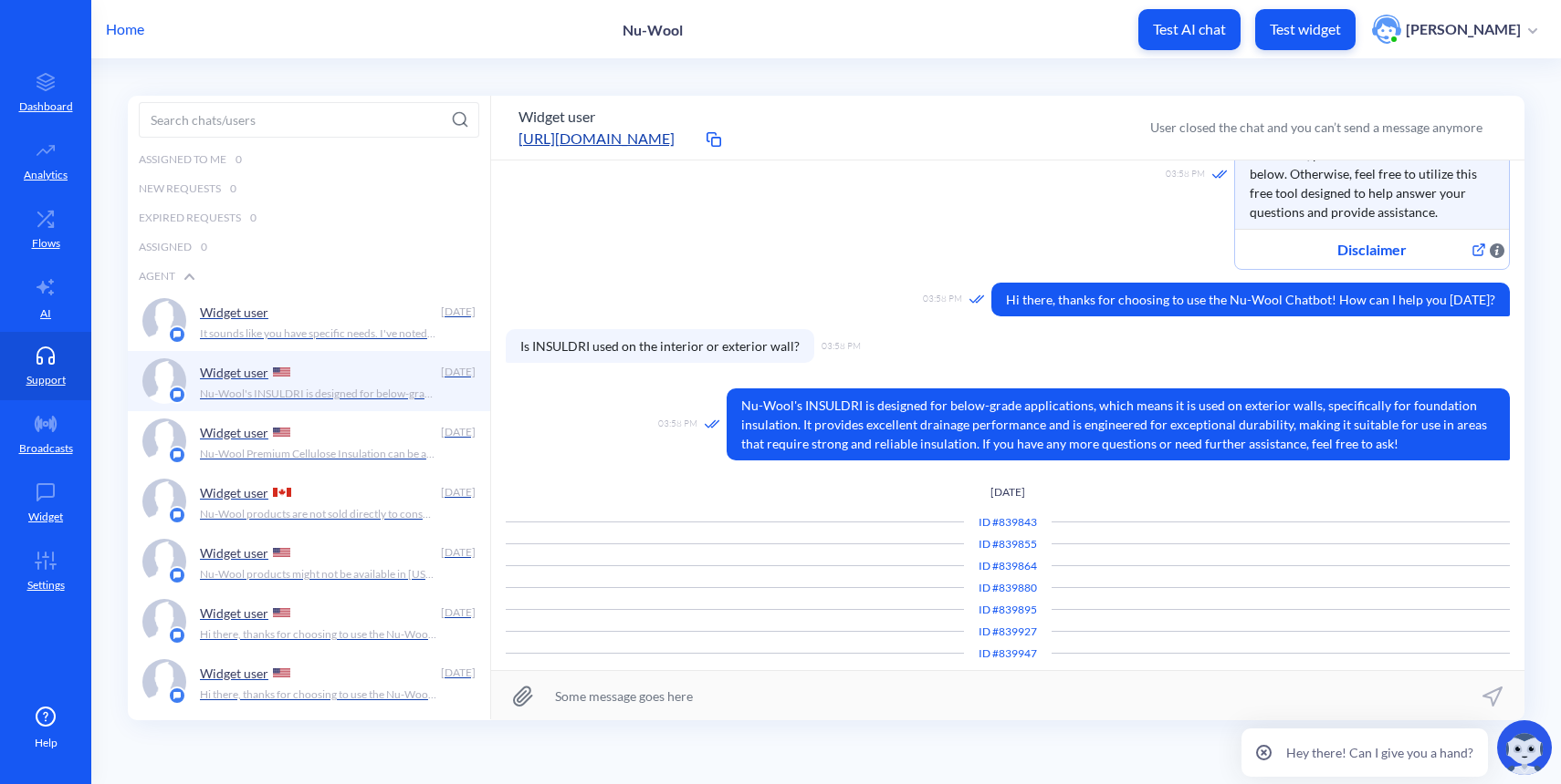
scroll to position [203, 0]
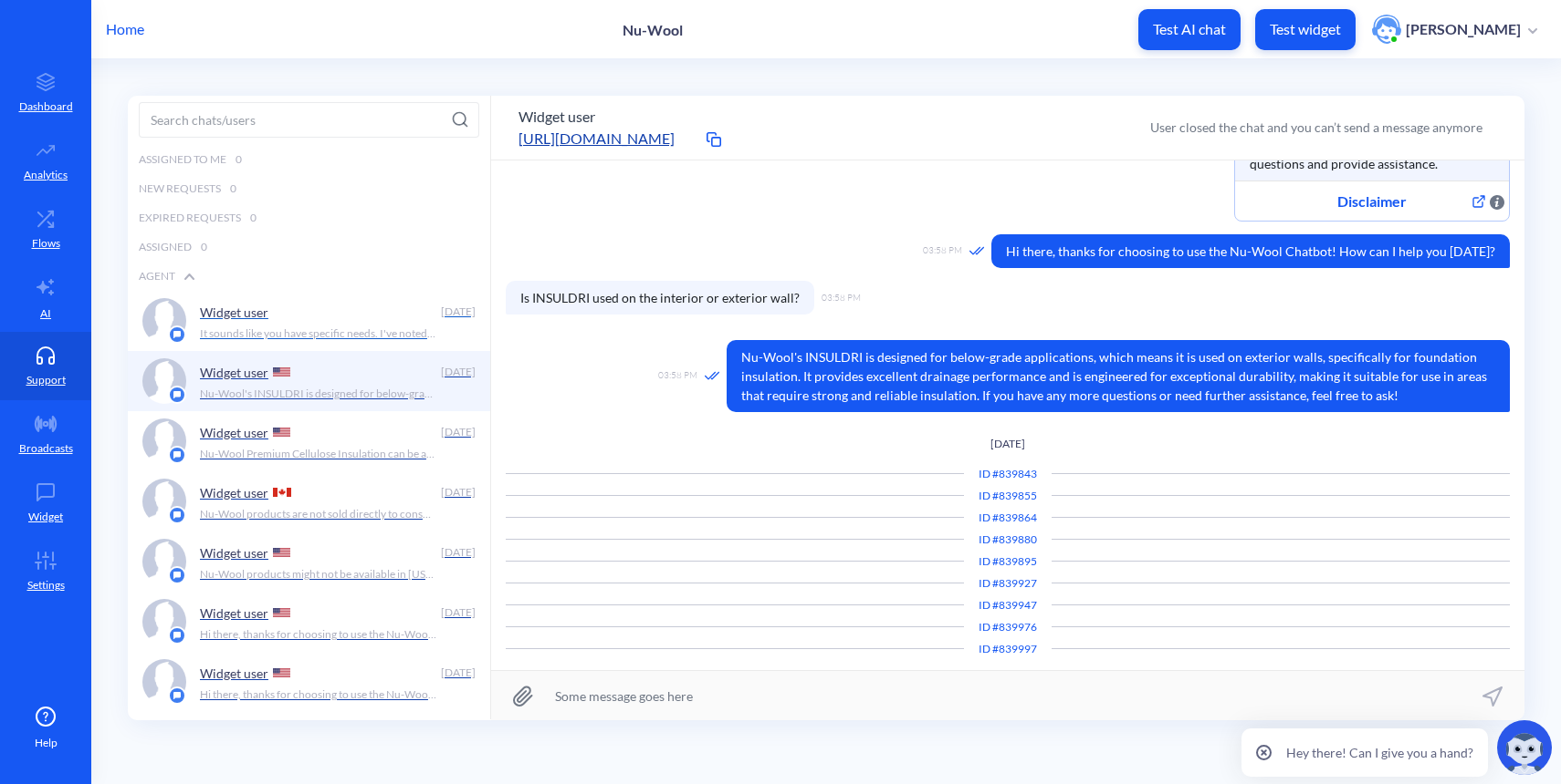
click at [319, 321] on div "Widget user" at bounding box center [316, 312] width 234 height 27
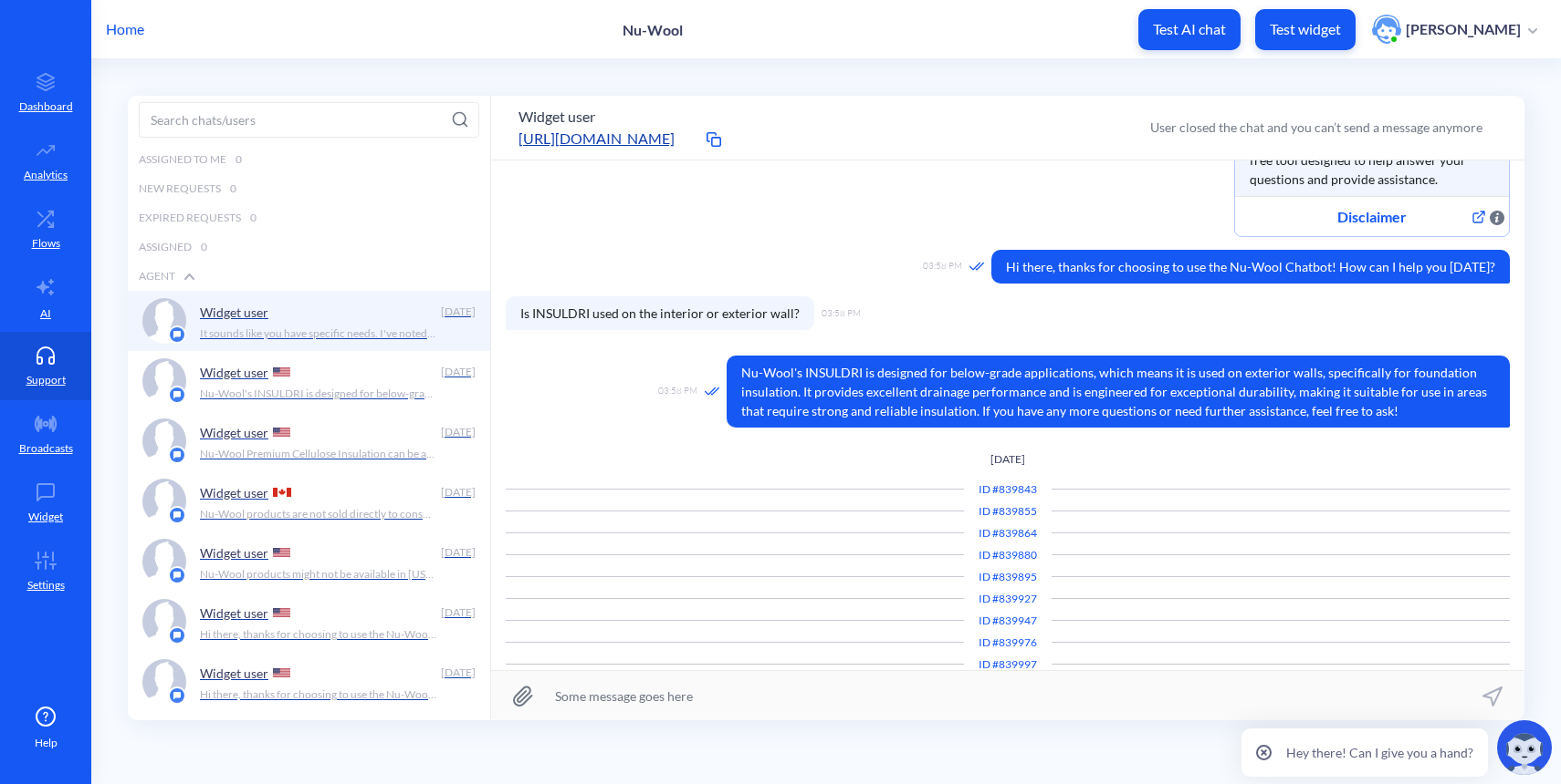
scroll to position [415, 0]
